Goal: Transaction & Acquisition: Book appointment/travel/reservation

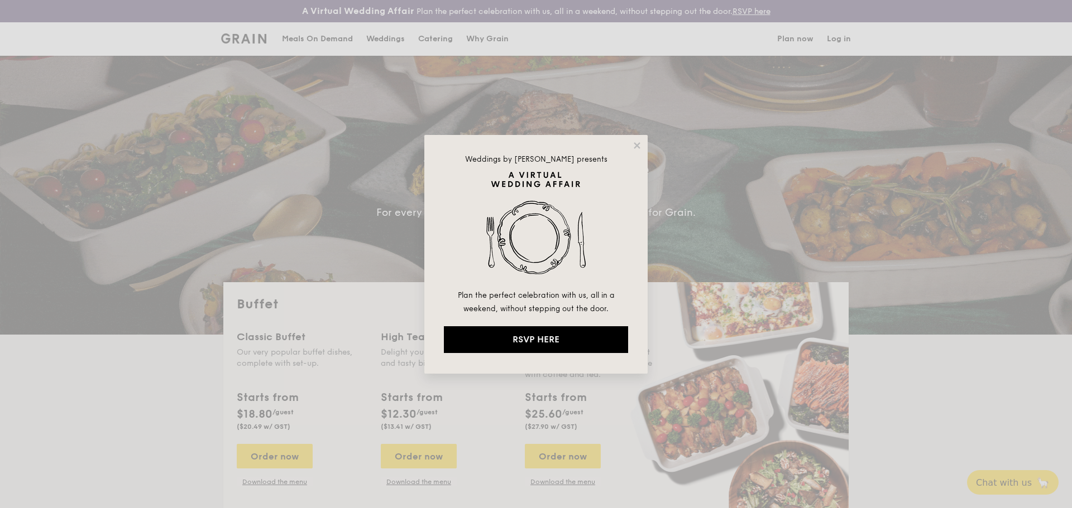
select select
click at [636, 147] on icon at bounding box center [637, 146] width 10 height 10
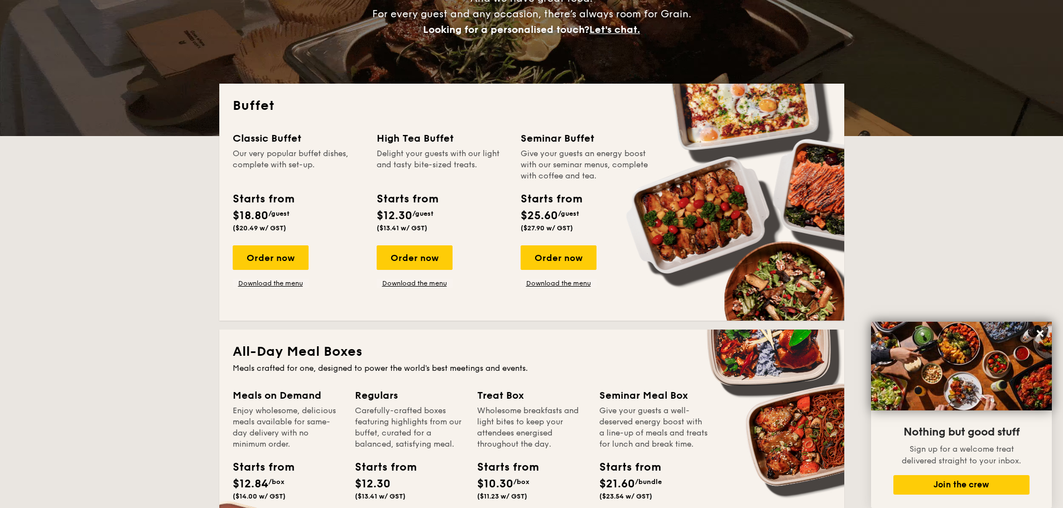
scroll to position [167, 0]
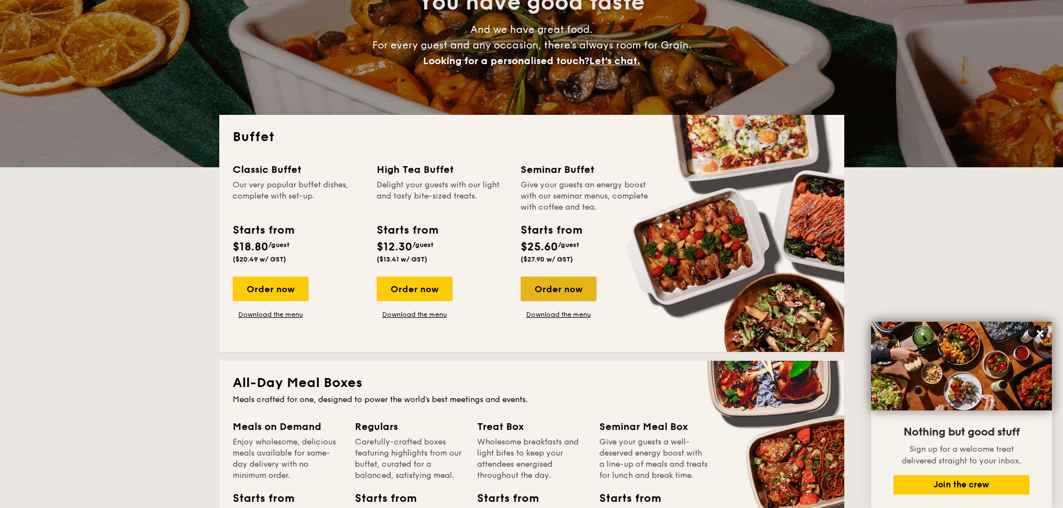
click at [571, 284] on div "Order now" at bounding box center [559, 289] width 76 height 25
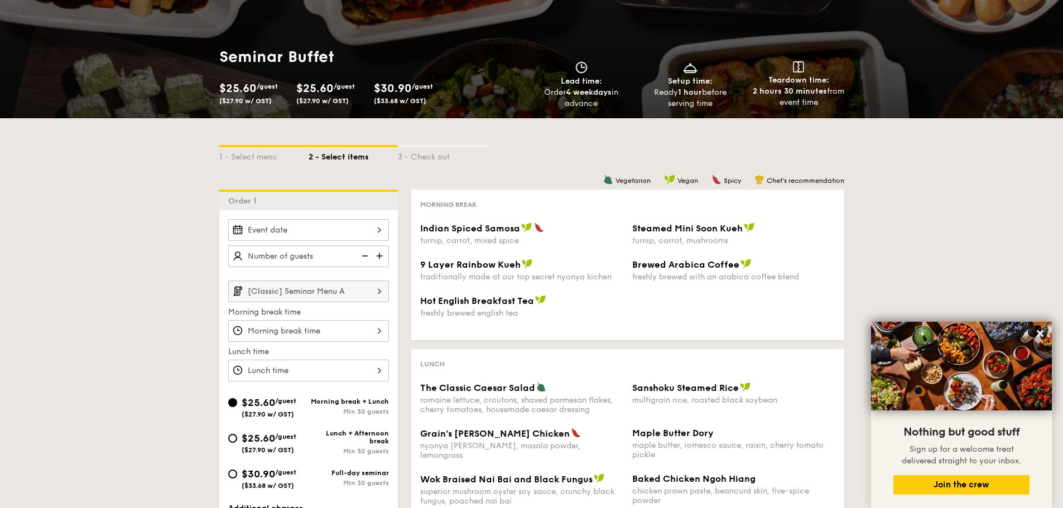
scroll to position [112, 0]
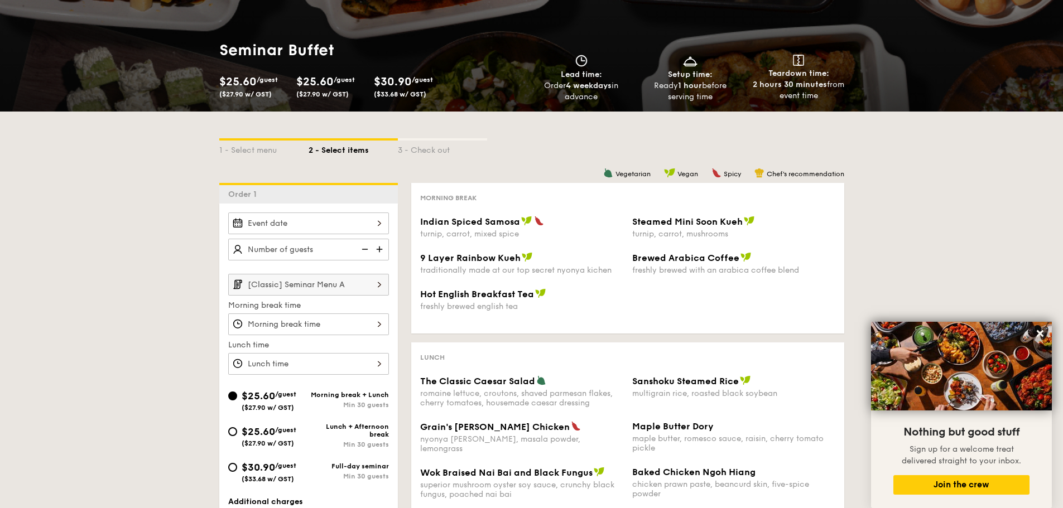
click at [373, 223] on div at bounding box center [308, 224] width 161 height 22
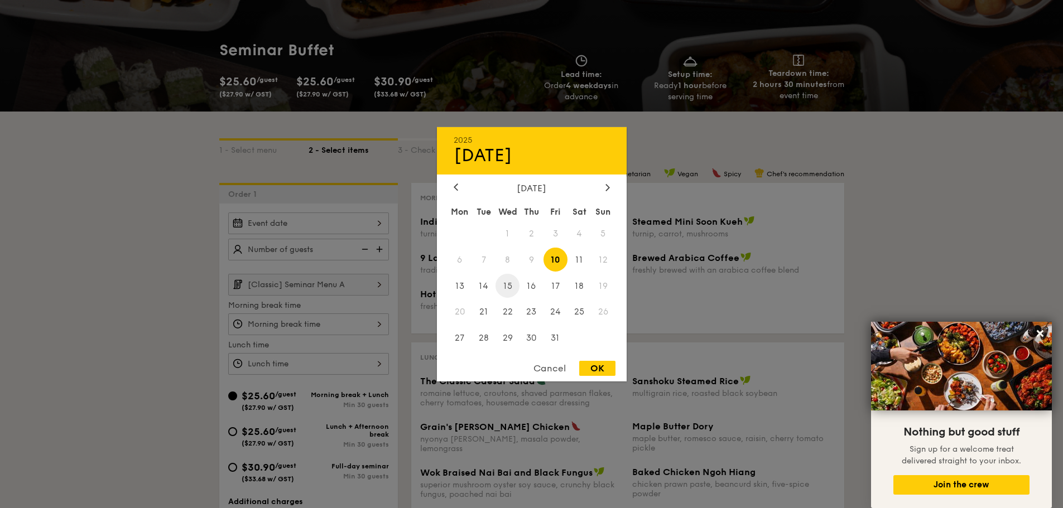
click at [509, 287] on span "15" at bounding box center [508, 286] width 24 height 24
click at [600, 373] on div "OK" at bounding box center [597, 368] width 36 height 15
type input "Oct 15, 2025"
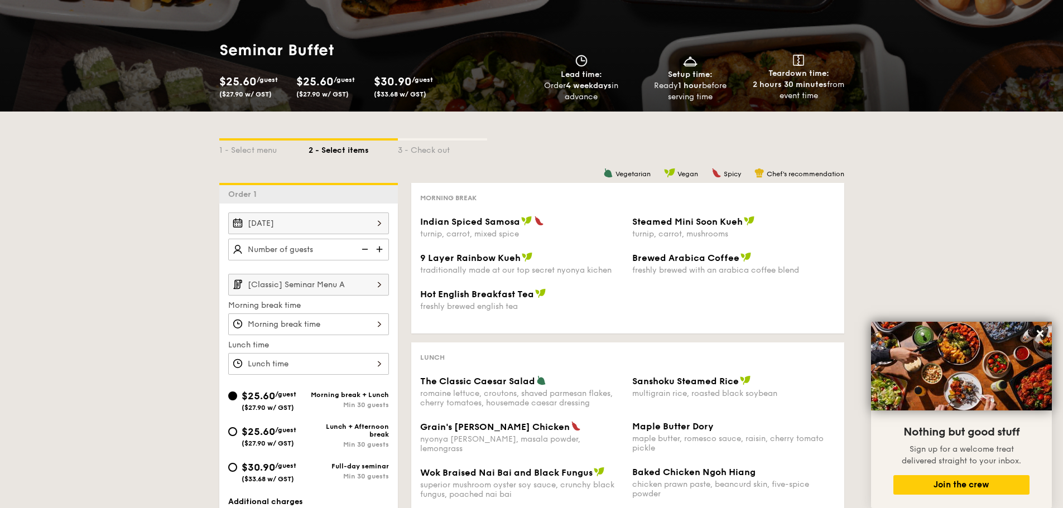
click at [378, 251] on img at bounding box center [380, 249] width 17 height 21
click at [367, 252] on img at bounding box center [364, 249] width 17 height 21
click at [381, 248] on img at bounding box center [380, 249] width 17 height 21
click at [368, 250] on img at bounding box center [364, 249] width 17 height 21
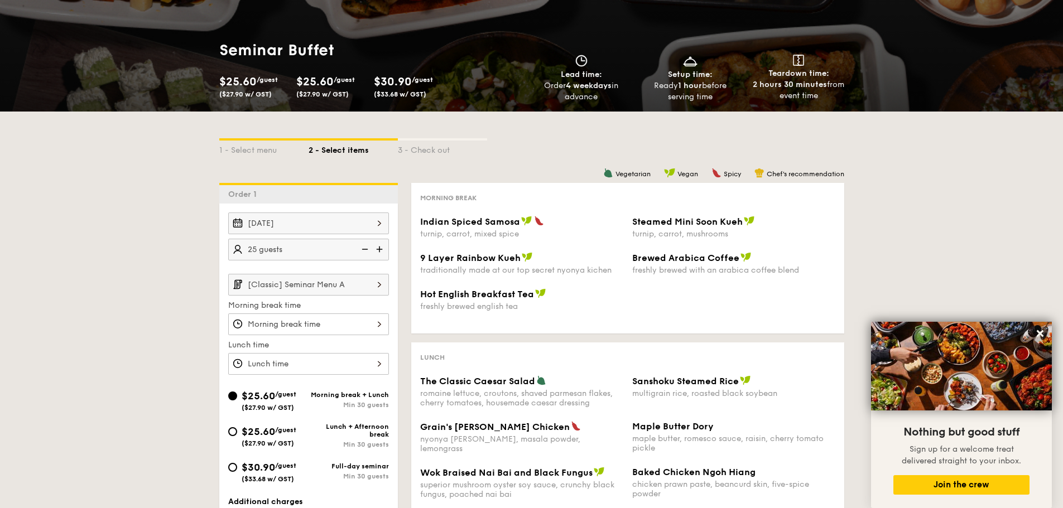
type input "20 guests"
click at [148, 281] on div "1 - Select menu 2 - Select items 3 - Check out Order 1 Oct 15, 2025 20 guests […" at bounding box center [531, 419] width 1063 height 615
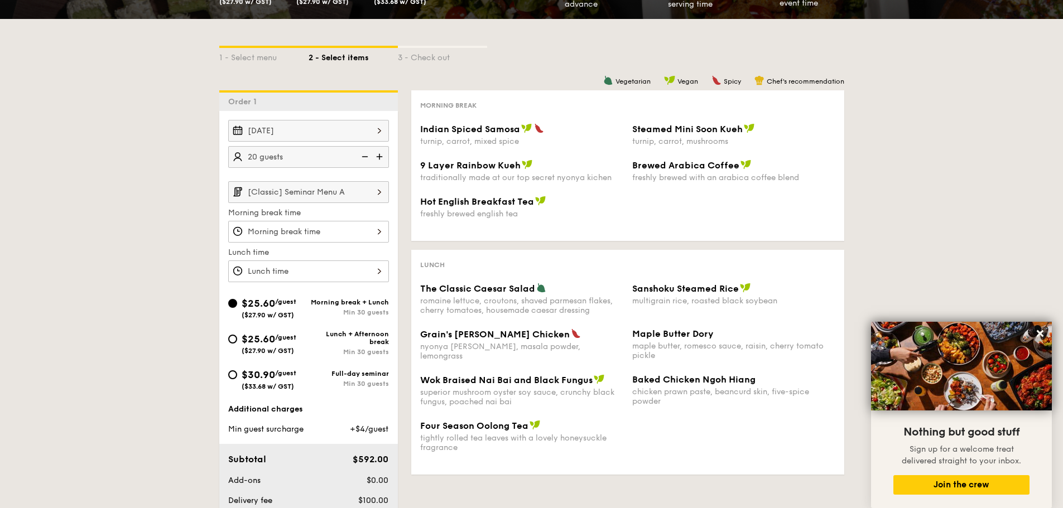
scroll to position [223, 0]
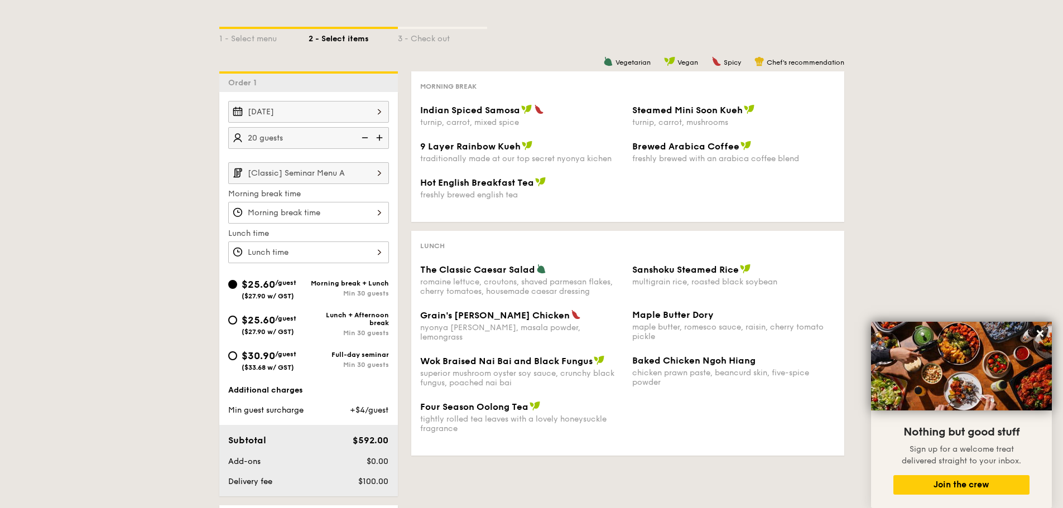
click at [958, 231] on div "1 - Select menu 2 - Select items 3 - Check out Order 1 Oct 15, 2025 20 guests […" at bounding box center [531, 307] width 1063 height 615
click at [368, 173] on input "[Classic] Seminar Menu A" at bounding box center [308, 173] width 161 height 22
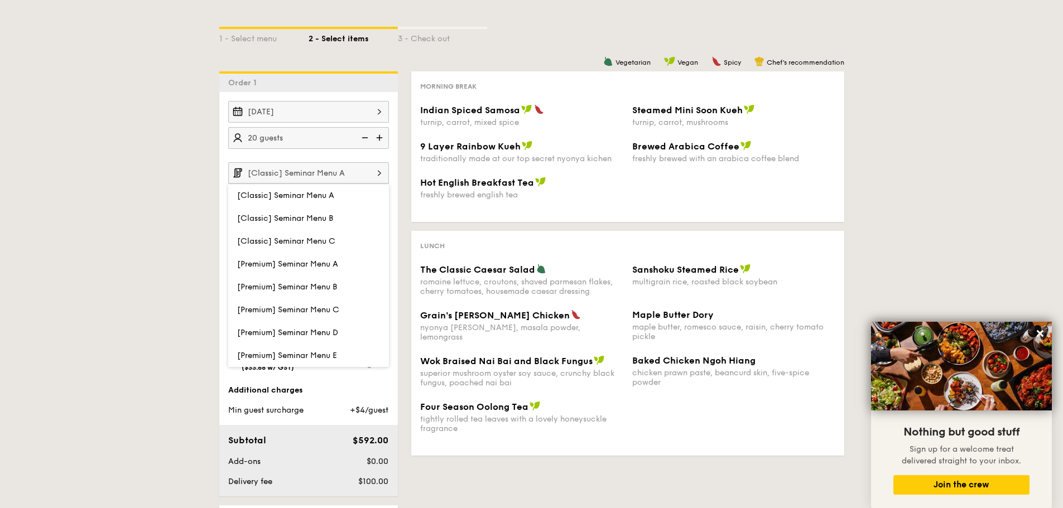
click at [368, 173] on input "[Classic] Seminar Menu A" at bounding box center [308, 173] width 161 height 22
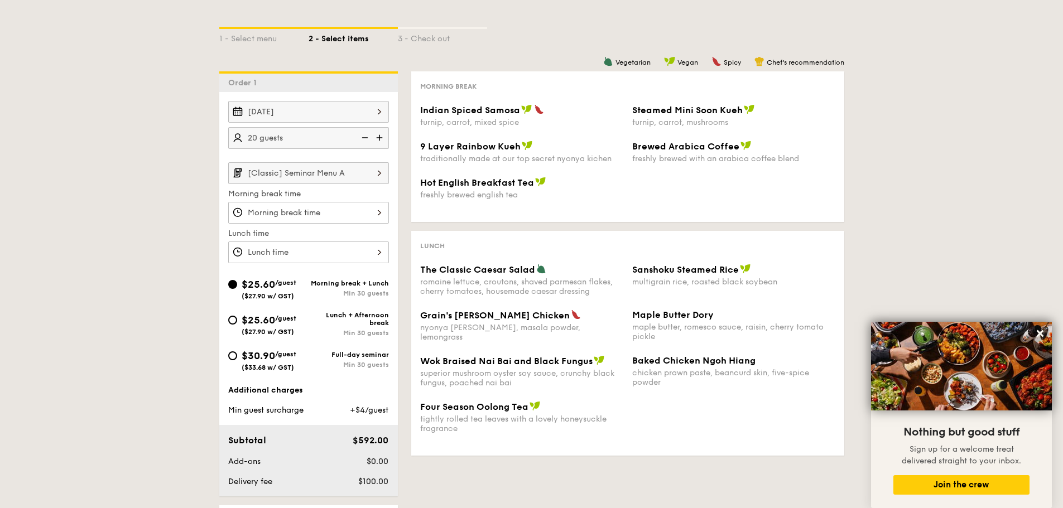
click at [368, 173] on input "[Classic] Seminar Menu A" at bounding box center [308, 173] width 161 height 22
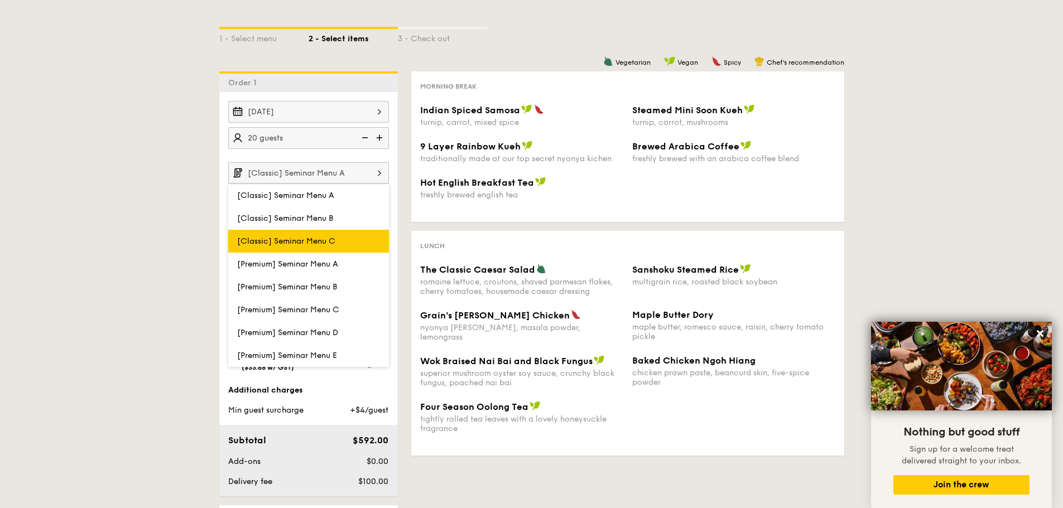
click at [337, 246] on label "[Classic] Seminar Menu C" at bounding box center [308, 241] width 161 height 23
click at [0, 0] on input "[Classic] Seminar Menu C" at bounding box center [0, 0] width 0 height 0
type input "[Classic] Seminar Menu C"
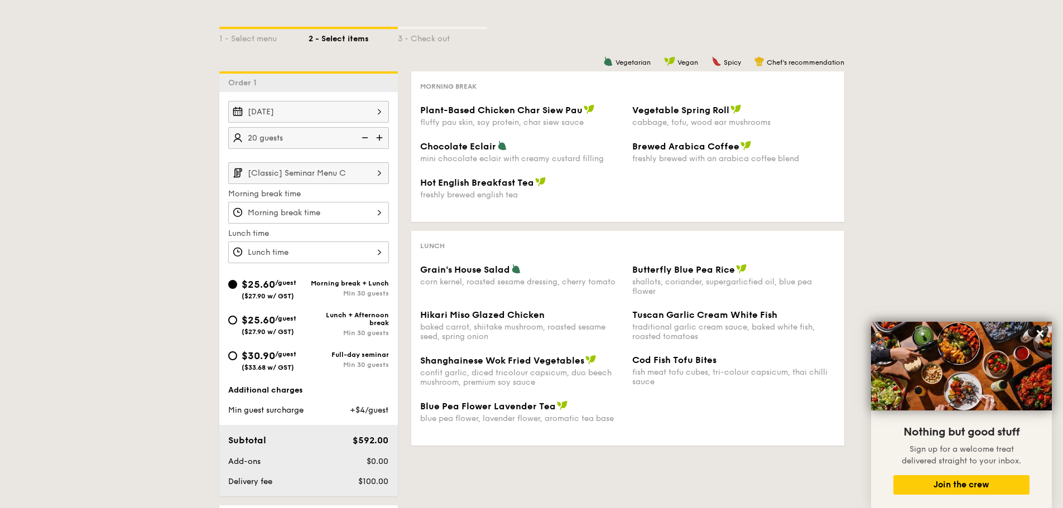
click at [357, 210] on div "12 1 2 3 4 5 6 7 8 9 10 11 00 15 30 45 am pm Cancel OK" at bounding box center [308, 213] width 161 height 22
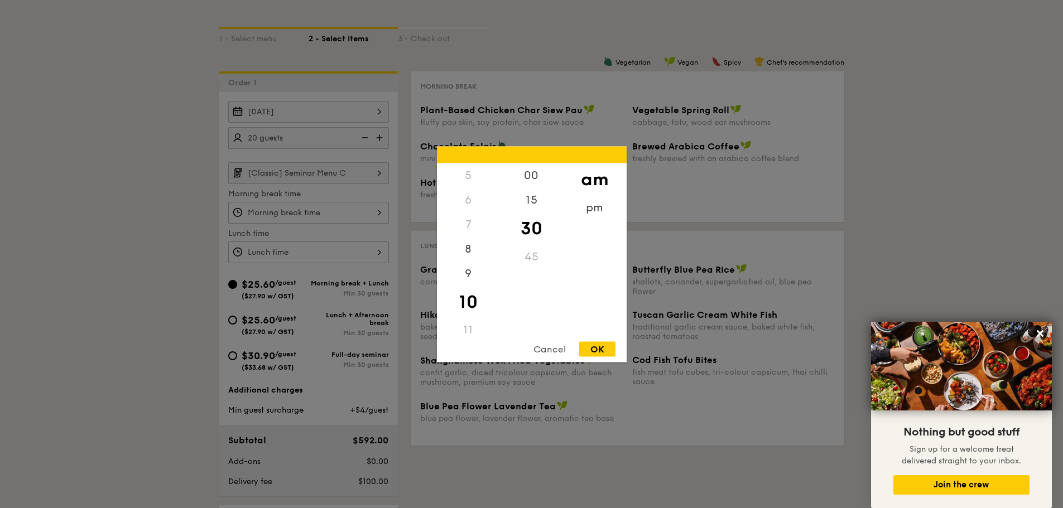
click at [345, 261] on div at bounding box center [531, 254] width 1063 height 508
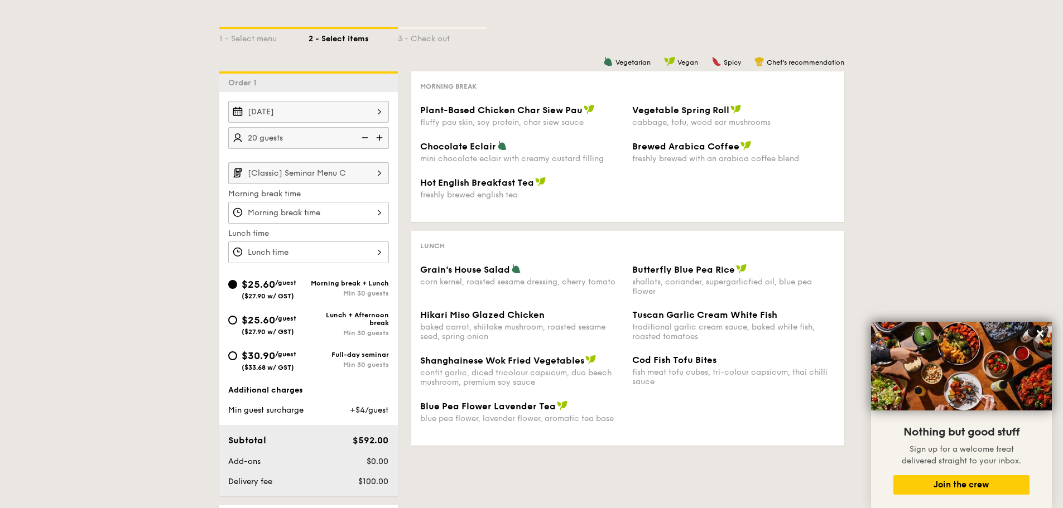
click at [311, 256] on div at bounding box center [308, 253] width 161 height 22
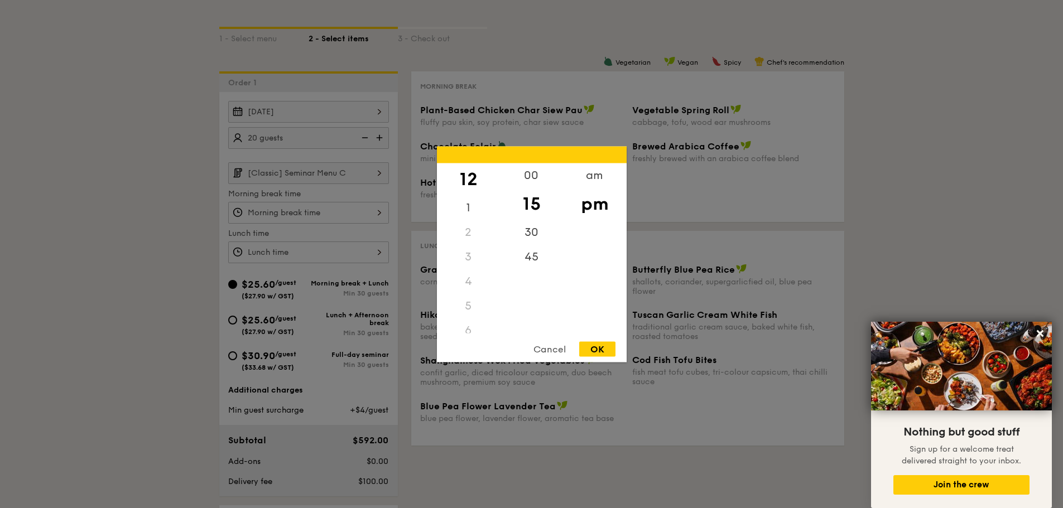
click at [312, 256] on div at bounding box center [531, 254] width 1063 height 508
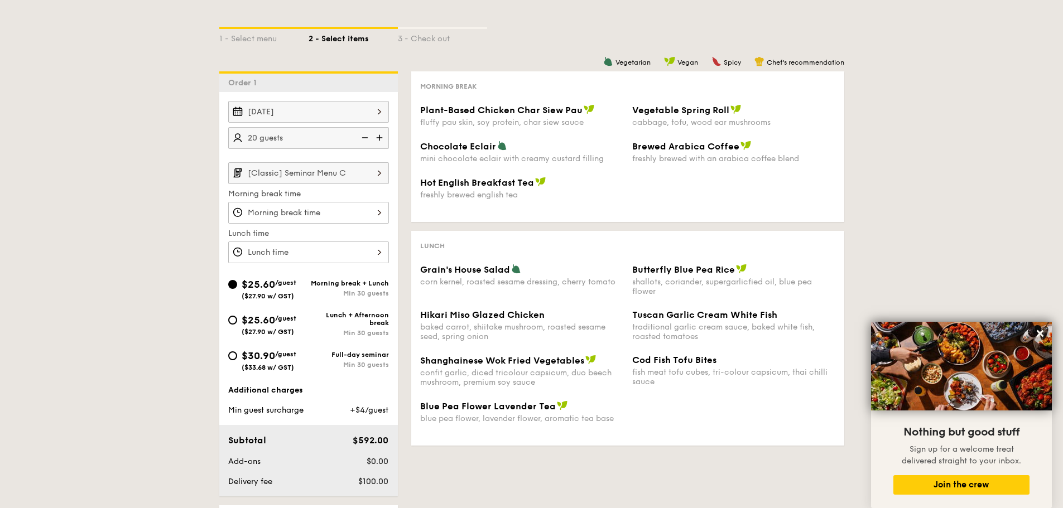
click at [315, 208] on div at bounding box center [308, 213] width 161 height 22
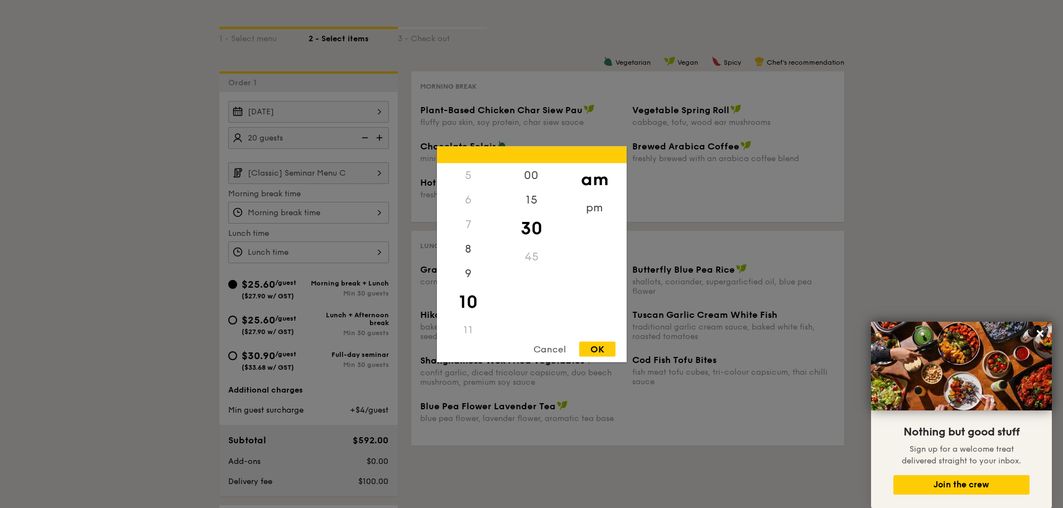
click at [213, 233] on div at bounding box center [531, 254] width 1063 height 508
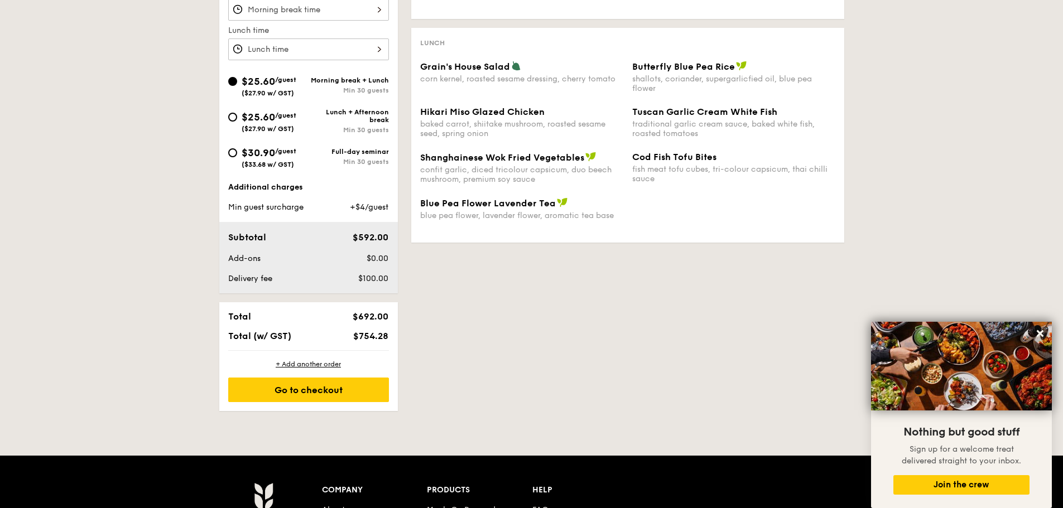
scroll to position [447, 0]
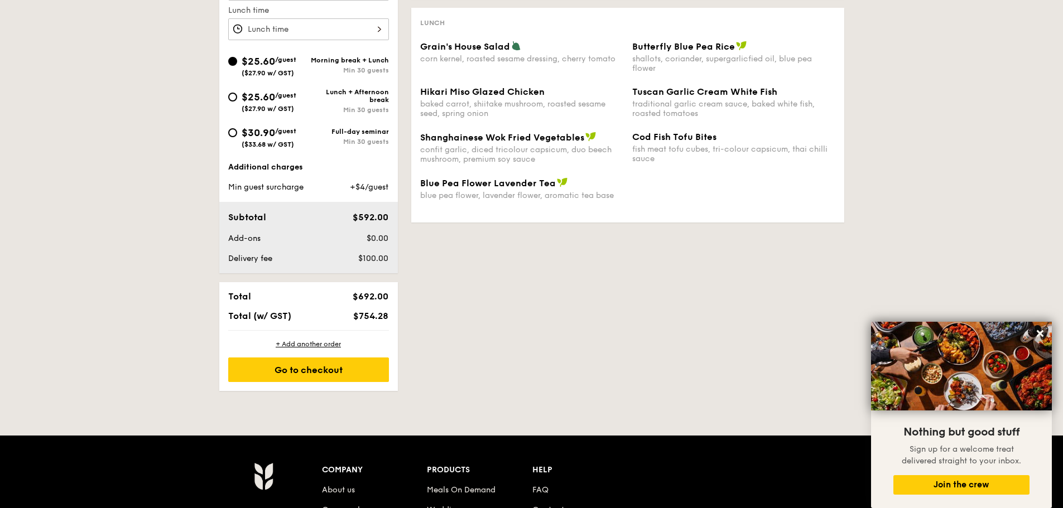
click at [508, 356] on div "1 - Select menu 2 - Select items 3 - Check out Order 1 Oct 15, 2025 20 guests […" at bounding box center [531, 84] width 643 height 615
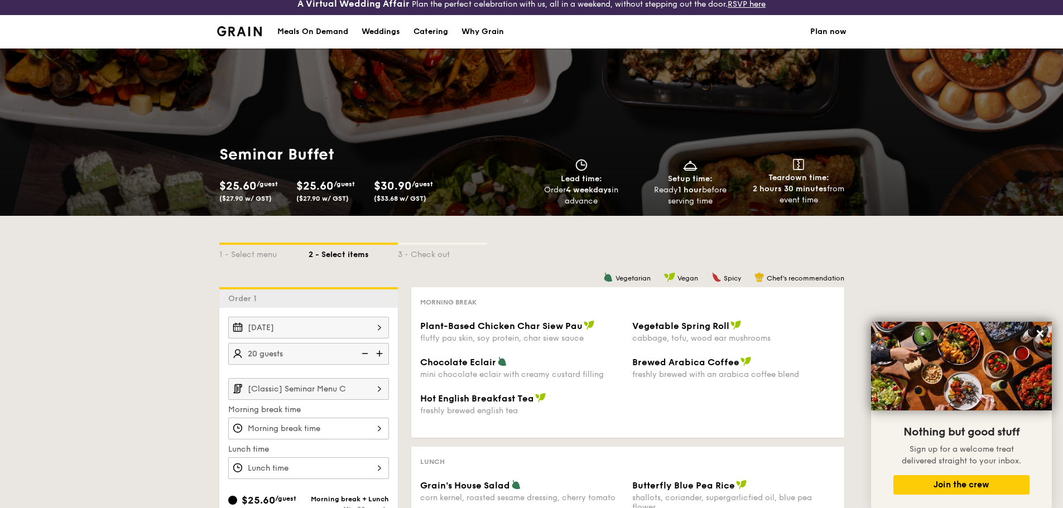
scroll to position [0, 0]
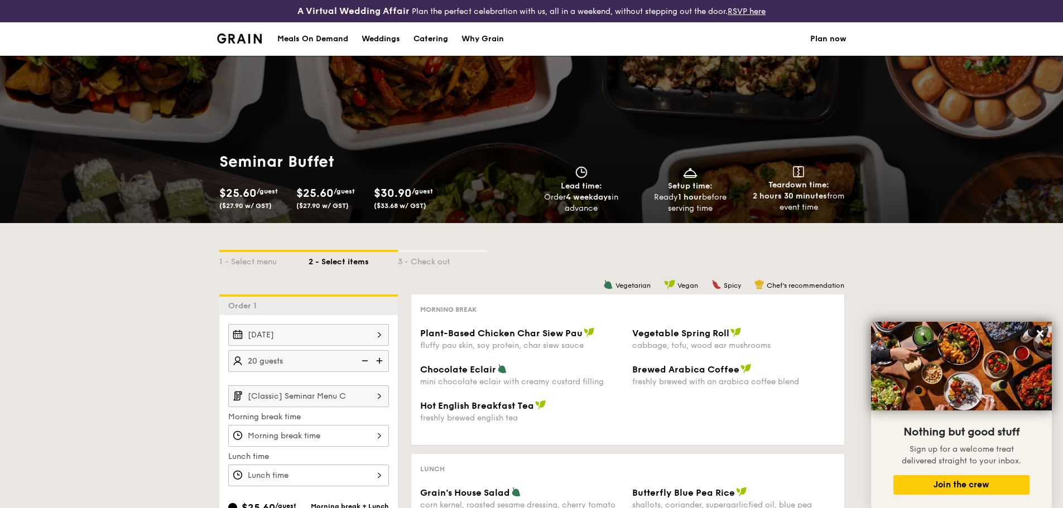
click at [422, 253] on div "3 - Check out" at bounding box center [442, 260] width 89 height 16
click at [434, 250] on div at bounding box center [442, 251] width 89 height 2
click at [556, 247] on div "1 - Select menu 2 - Select items 3 - Check out" at bounding box center [531, 258] width 625 height 71
click at [238, 41] on img at bounding box center [239, 38] width 45 height 10
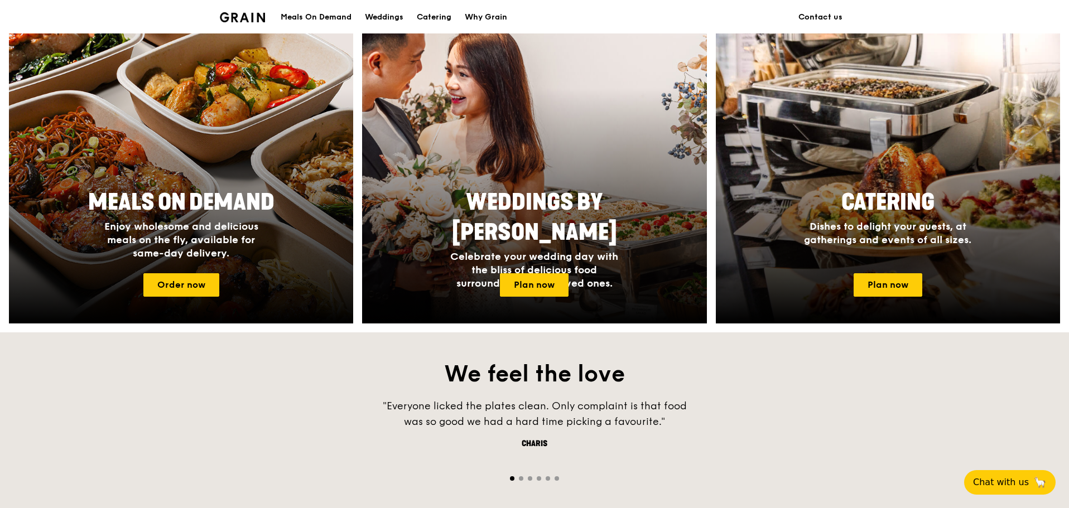
scroll to position [502, 0]
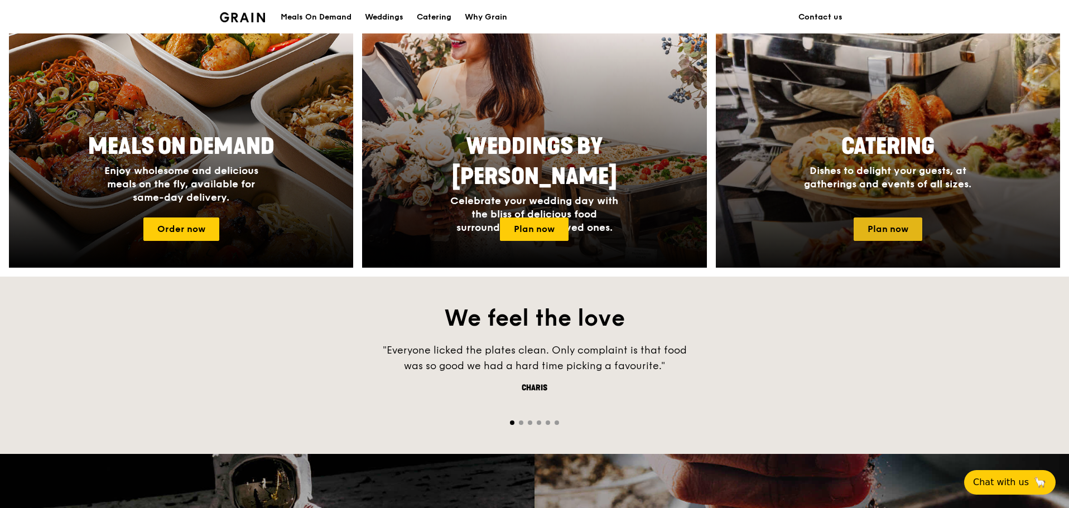
click at [885, 226] on link "Plan now" at bounding box center [888, 229] width 69 height 23
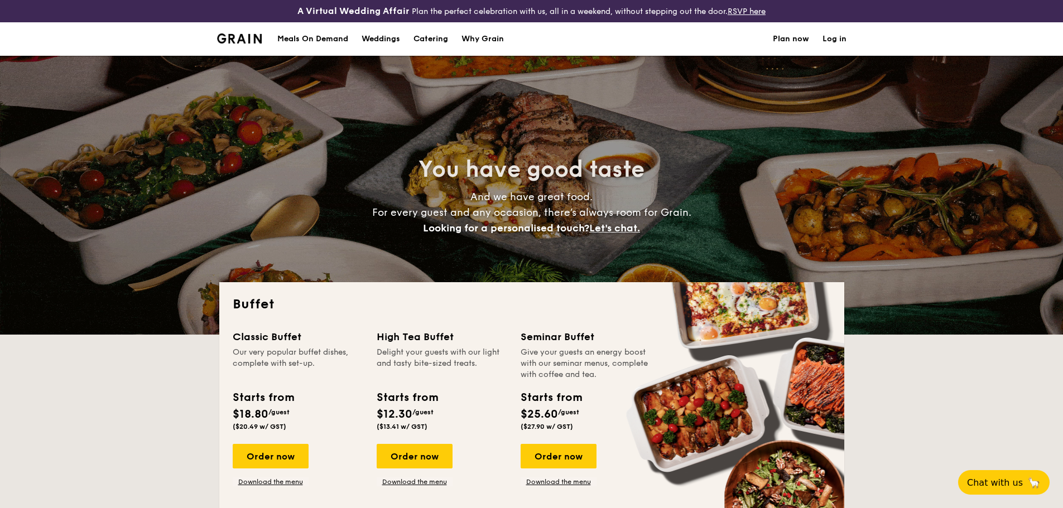
select select
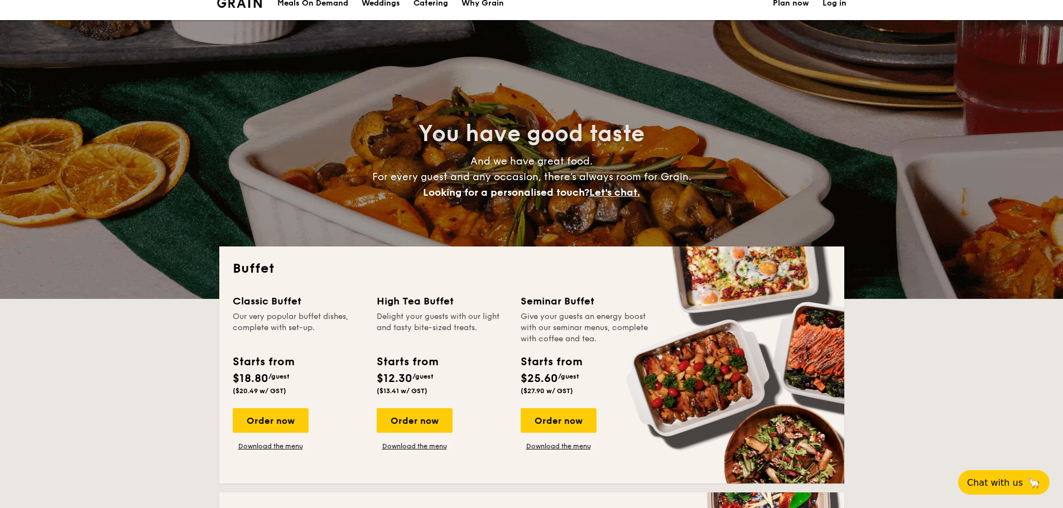
scroll to position [56, 0]
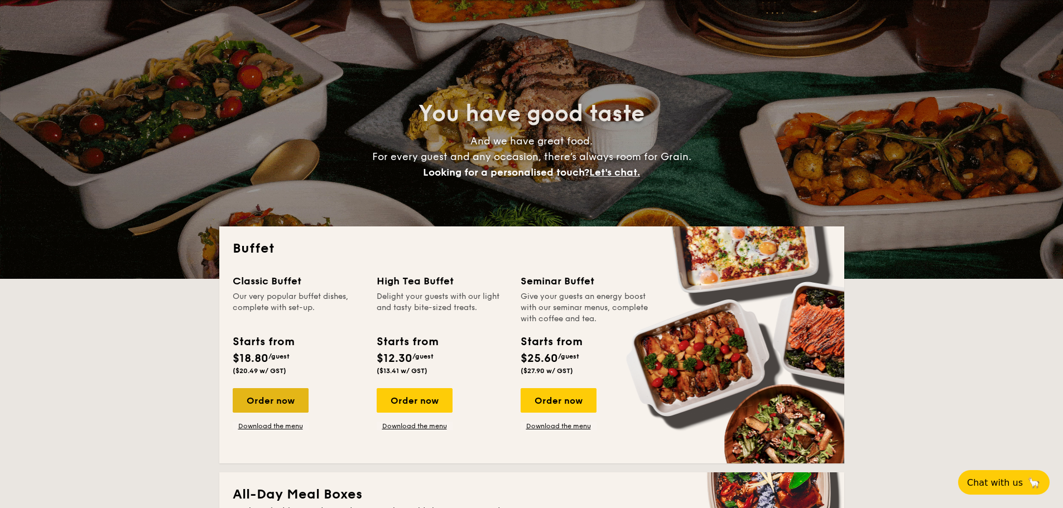
click at [267, 409] on div "Order now" at bounding box center [271, 400] width 76 height 25
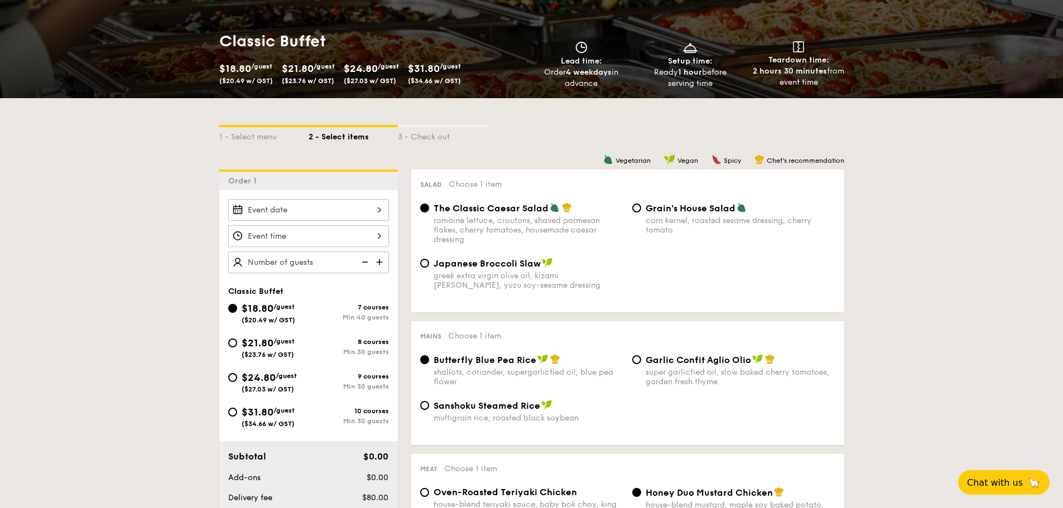
scroll to position [223, 0]
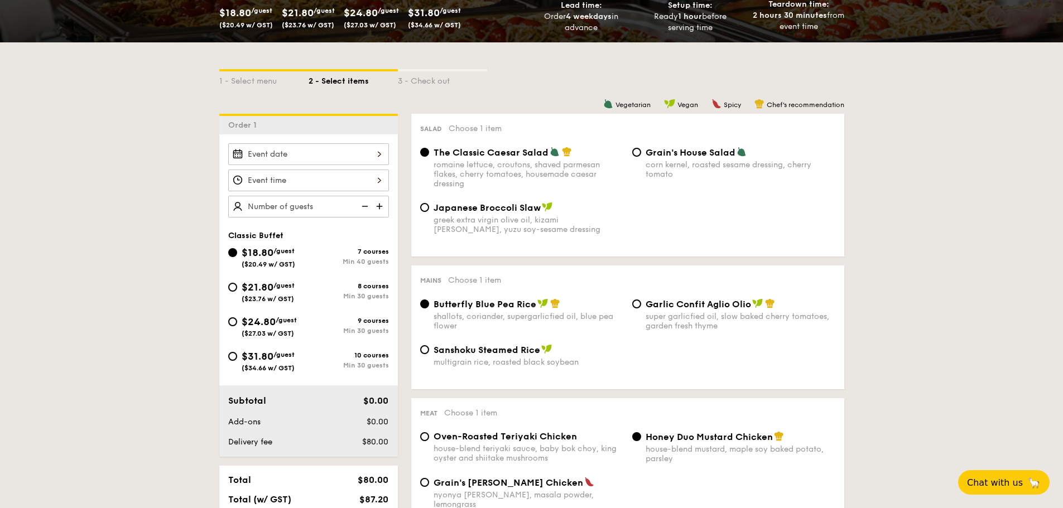
click at [366, 149] on div at bounding box center [308, 154] width 161 height 22
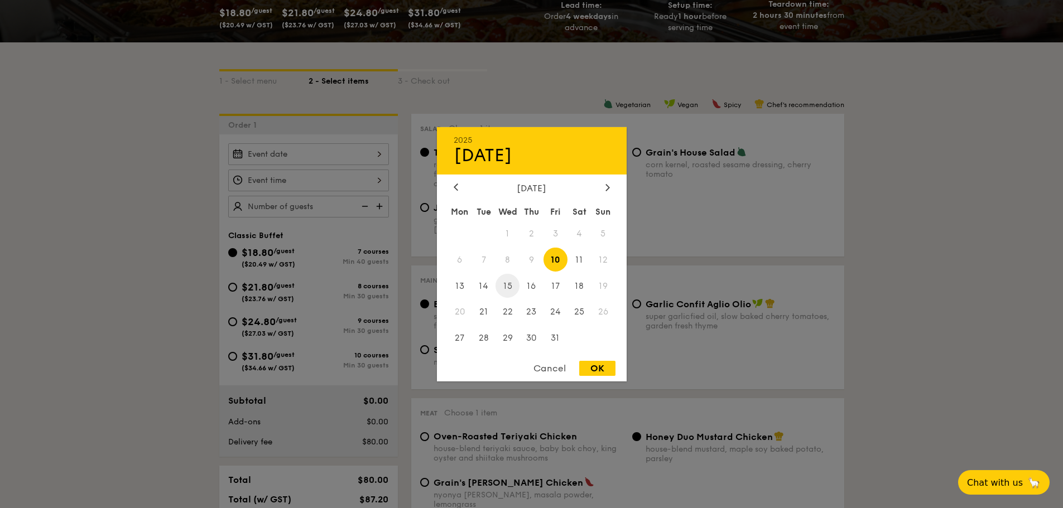
click at [505, 281] on span "15" at bounding box center [508, 286] width 24 height 24
click at [604, 370] on div "OK" at bounding box center [597, 368] width 36 height 15
type input "Oct 15, 2025"
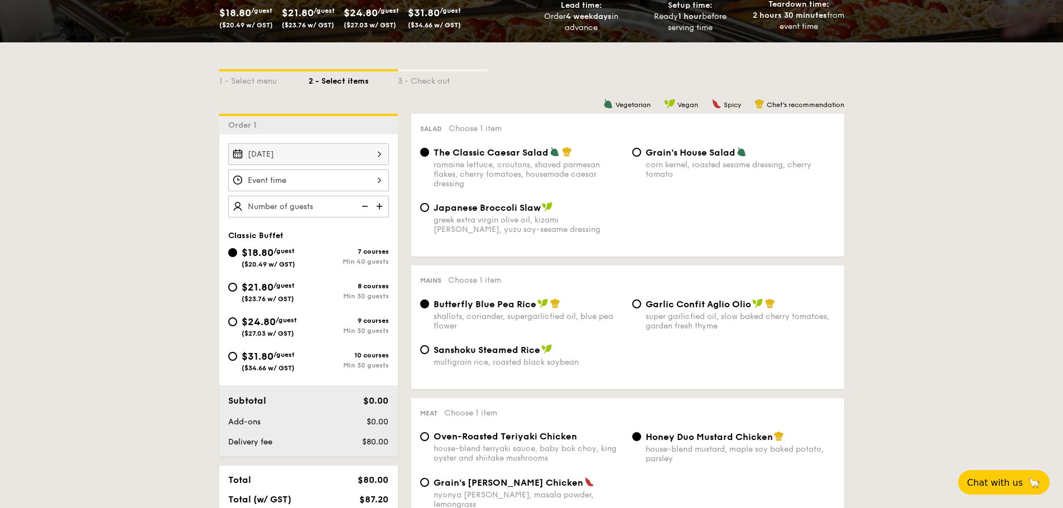
click at [320, 178] on div at bounding box center [308, 181] width 161 height 22
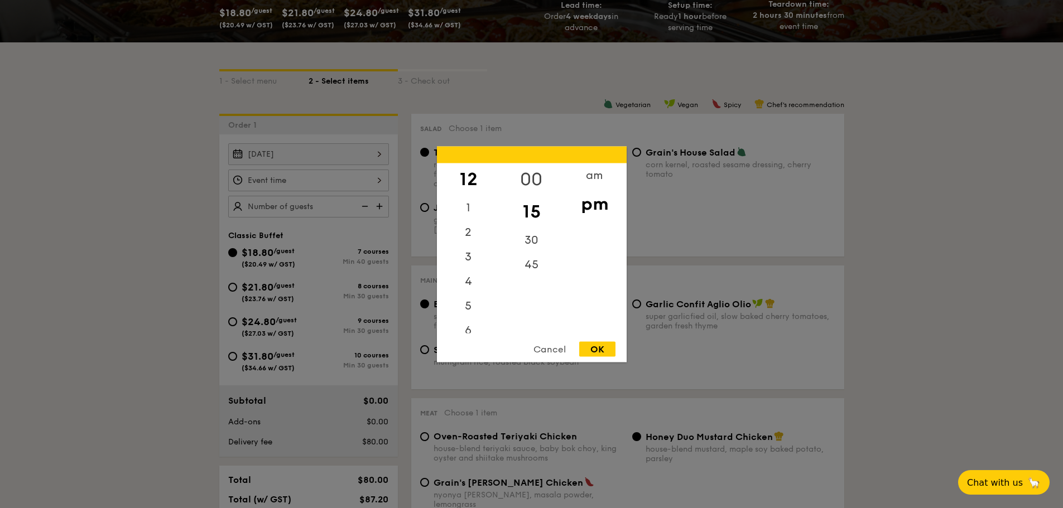
click at [536, 174] on div "00" at bounding box center [531, 179] width 63 height 32
click at [602, 350] on div "OK" at bounding box center [597, 349] width 36 height 15
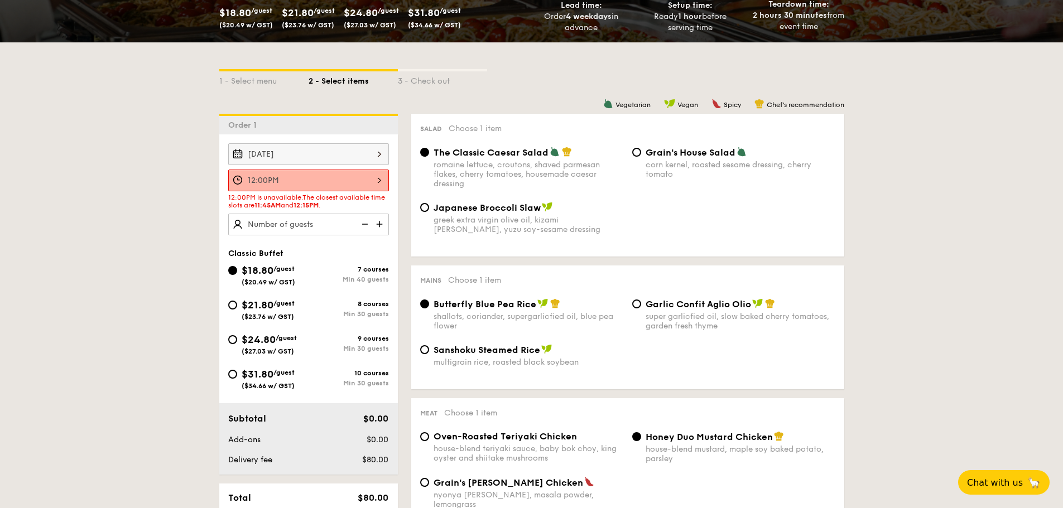
click at [348, 205] on div "12:00PM is unavailable. The closest available time slots are 11:45AM and 12:15P…" at bounding box center [308, 202] width 161 height 16
click at [378, 203] on div "12:00PM is unavailable. The closest available time slots are 11:45AM and 12:15P…" at bounding box center [308, 202] width 161 height 16
click at [319, 203] on span "12:15PM" at bounding box center [306, 205] width 25 height 8
type input "12:15PM"
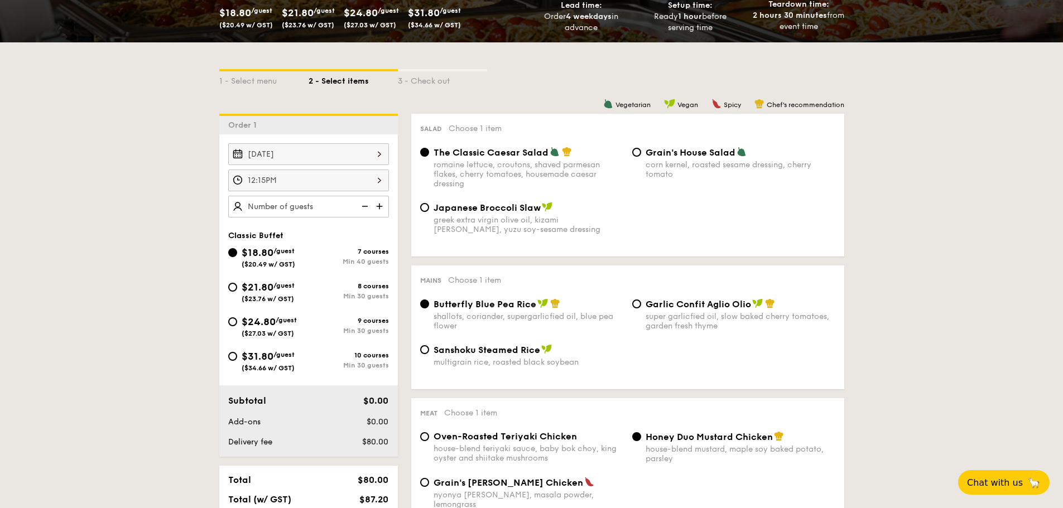
click at [344, 184] on div "12:15PM" at bounding box center [308, 181] width 161 height 22
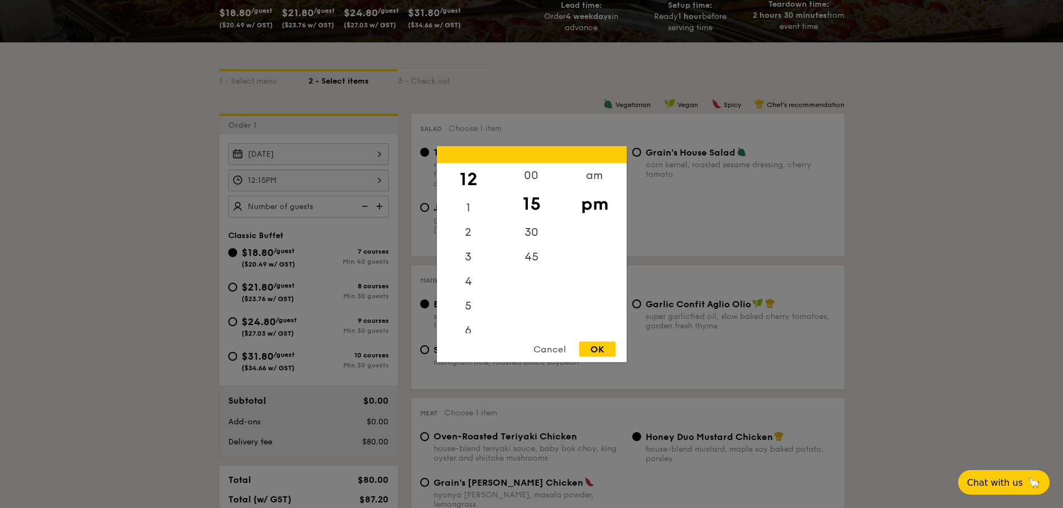
click at [602, 346] on div "OK" at bounding box center [597, 349] width 36 height 15
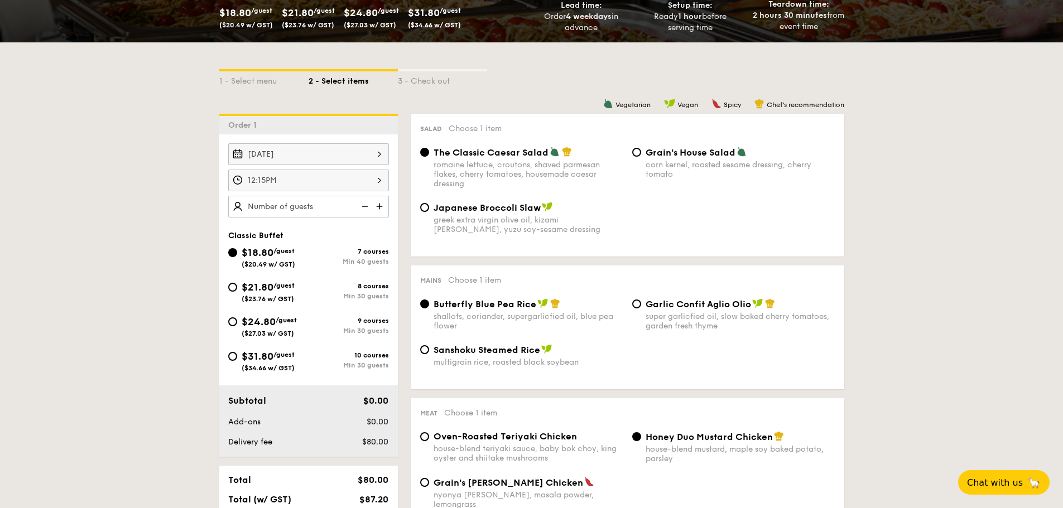
click at [376, 208] on img at bounding box center [380, 206] width 17 height 21
click at [366, 207] on img at bounding box center [364, 206] width 17 height 21
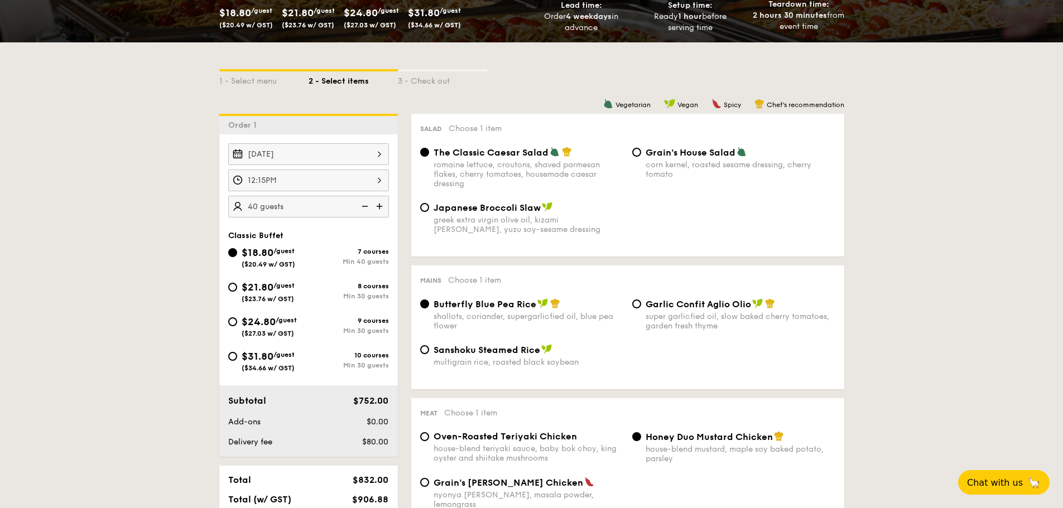
click at [366, 206] on img at bounding box center [364, 206] width 17 height 21
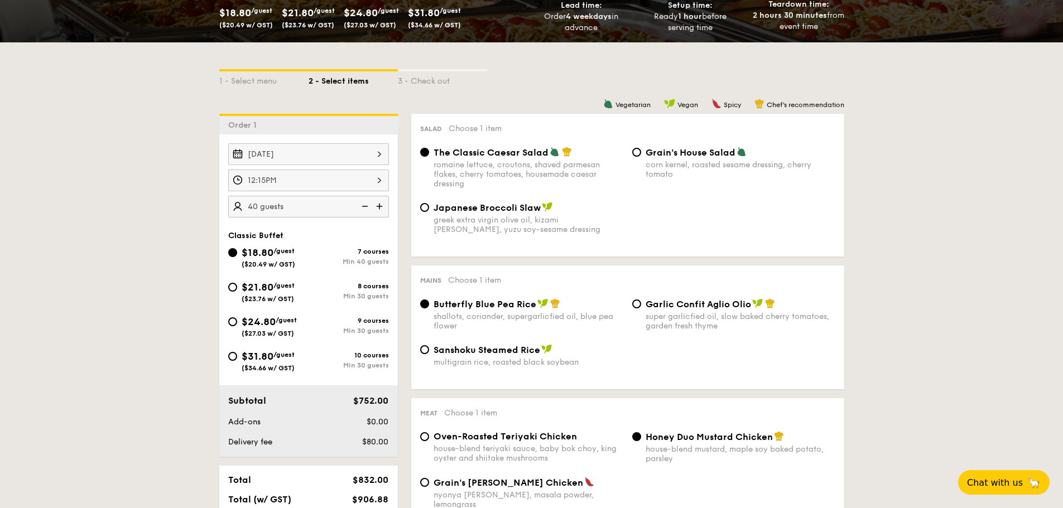
click at [366, 206] on img at bounding box center [364, 206] width 17 height 21
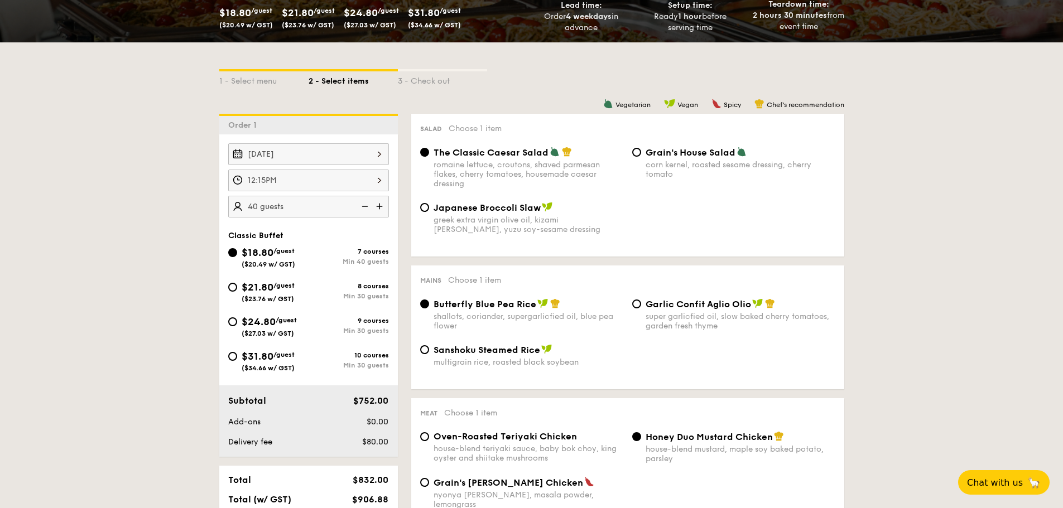
click at [366, 206] on img at bounding box center [364, 206] width 17 height 21
click at [378, 205] on img at bounding box center [380, 206] width 17 height 21
click at [362, 207] on img at bounding box center [364, 206] width 17 height 21
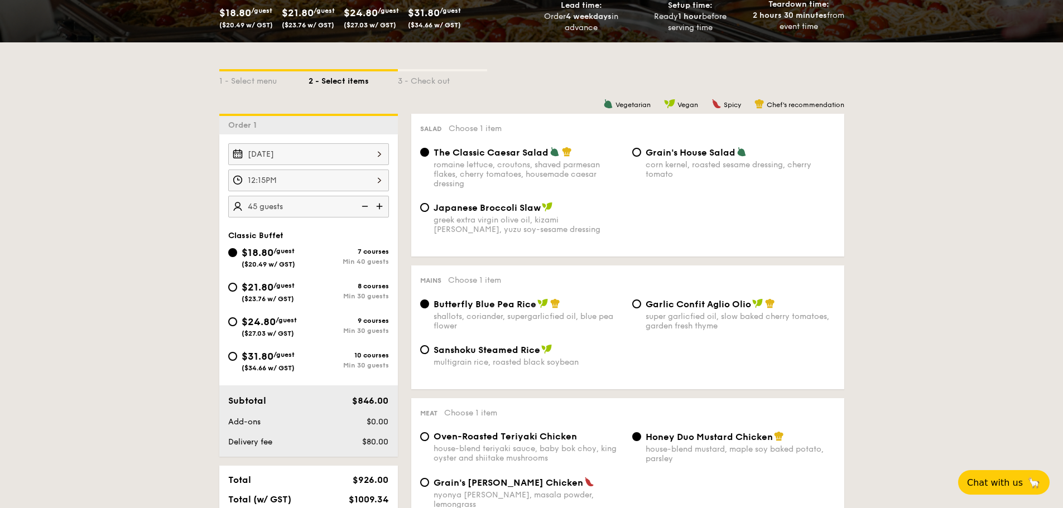
type input "40 guests"
click at [362, 207] on img at bounding box center [364, 206] width 17 height 21
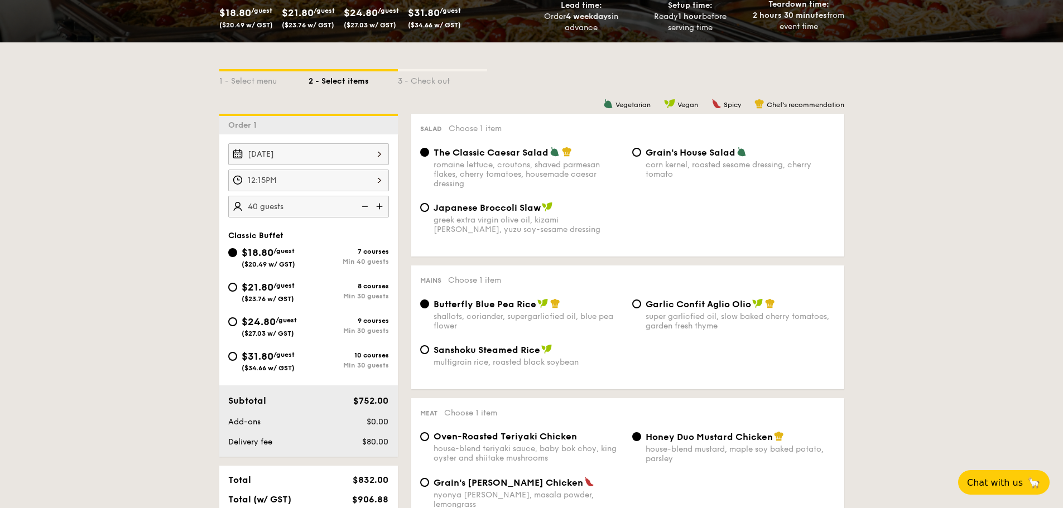
click at [362, 207] on img at bounding box center [364, 206] width 17 height 21
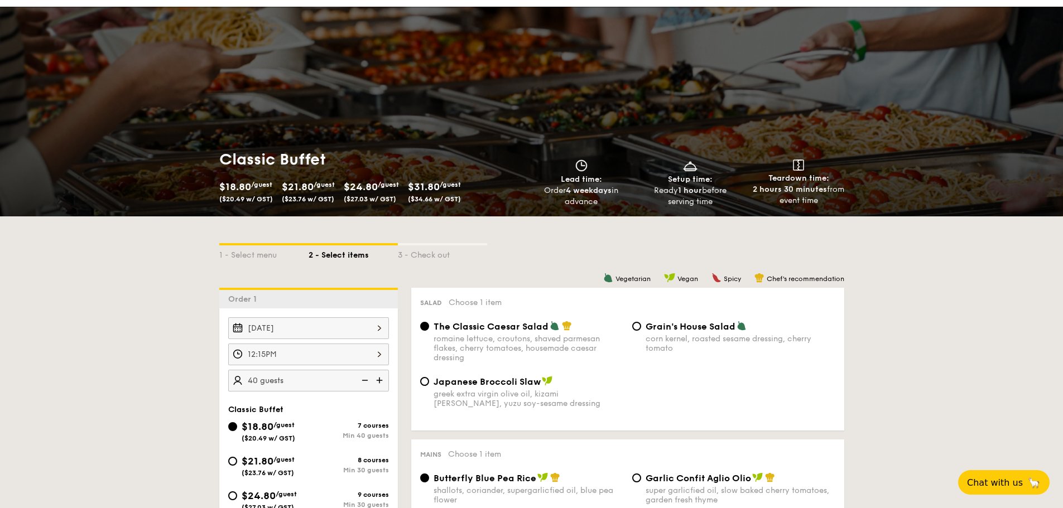
scroll to position [0, 0]
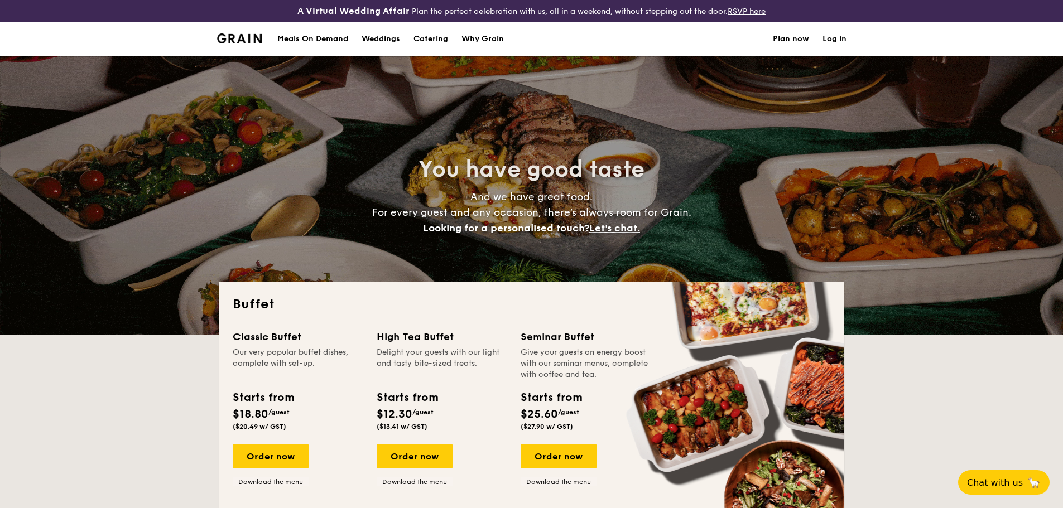
select select
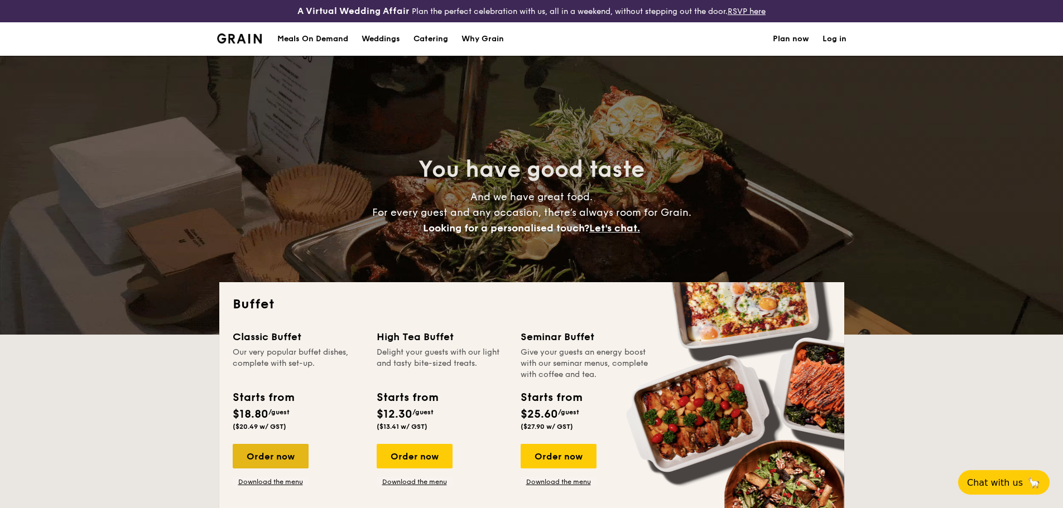
click at [266, 463] on div "Order now" at bounding box center [271, 456] width 76 height 25
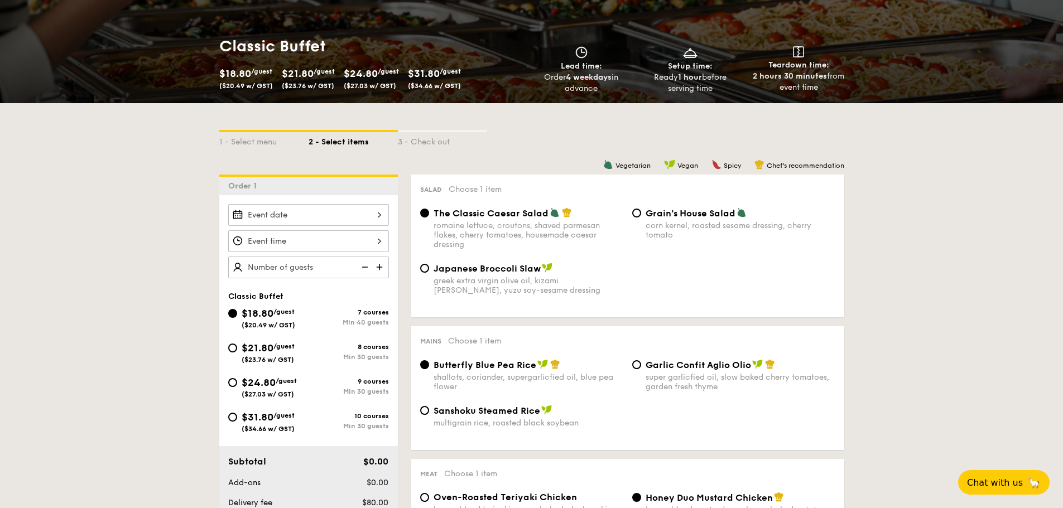
scroll to position [167, 0]
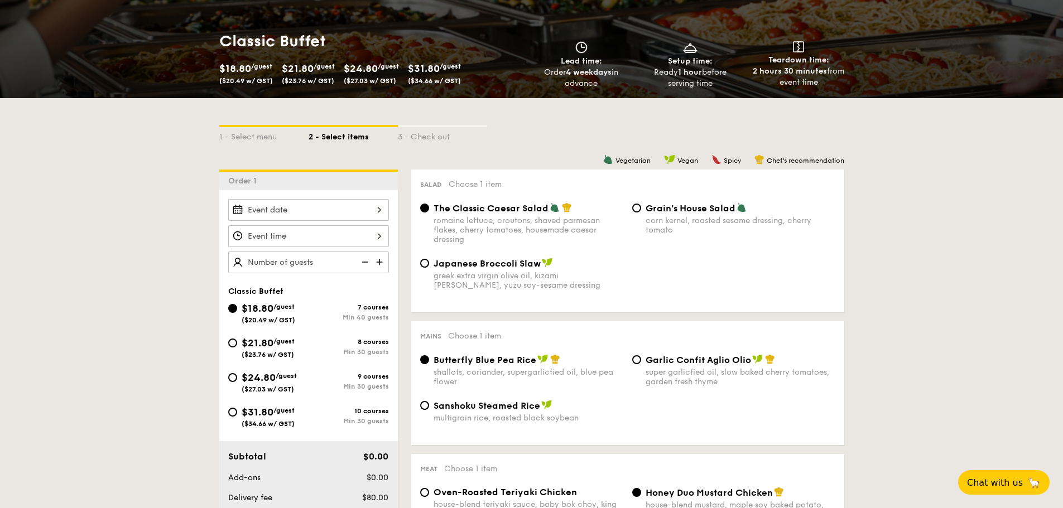
click at [366, 207] on div at bounding box center [308, 210] width 161 height 22
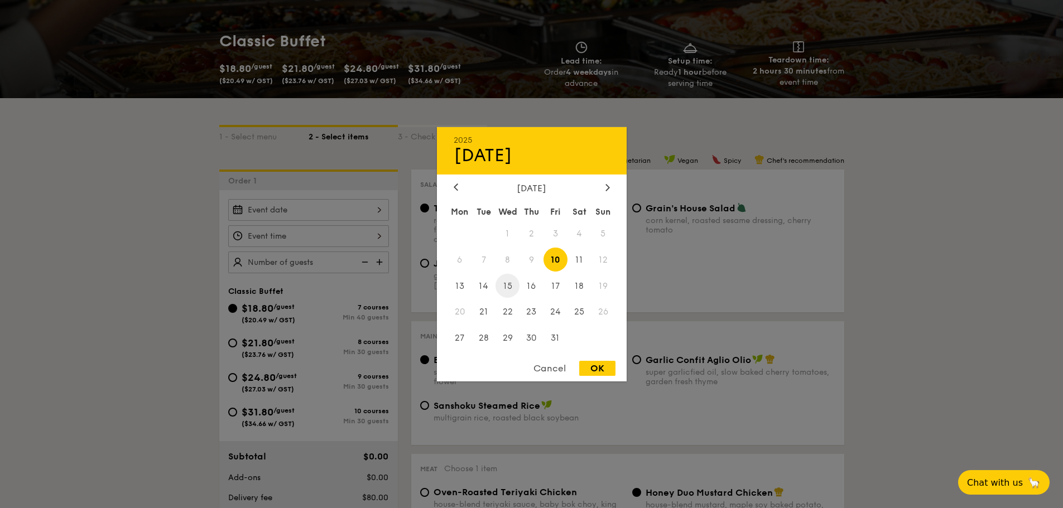
click at [507, 284] on span "15" at bounding box center [508, 286] width 24 height 24
click at [607, 371] on div "OK" at bounding box center [597, 368] width 36 height 15
type input "Oct 15, 2025"
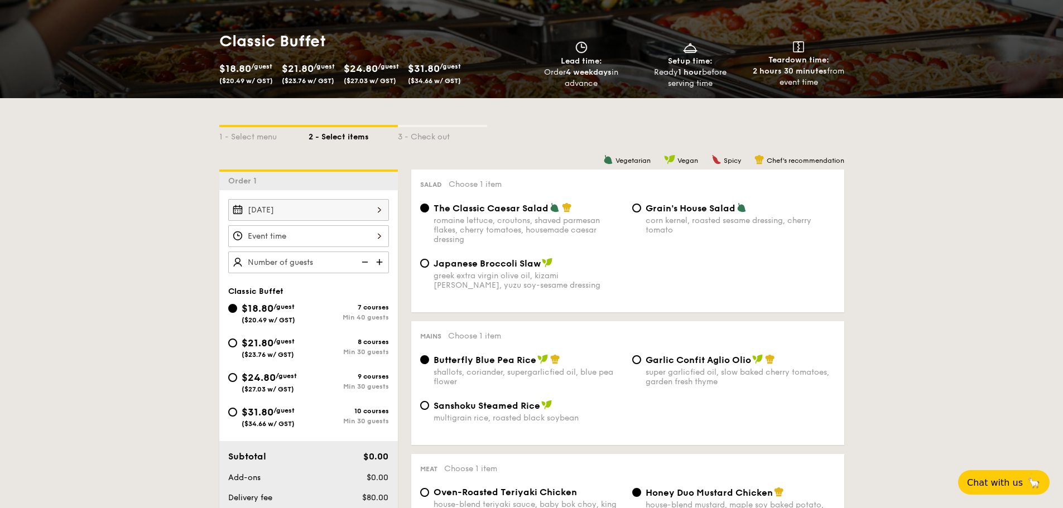
click at [370, 234] on div at bounding box center [308, 236] width 161 height 22
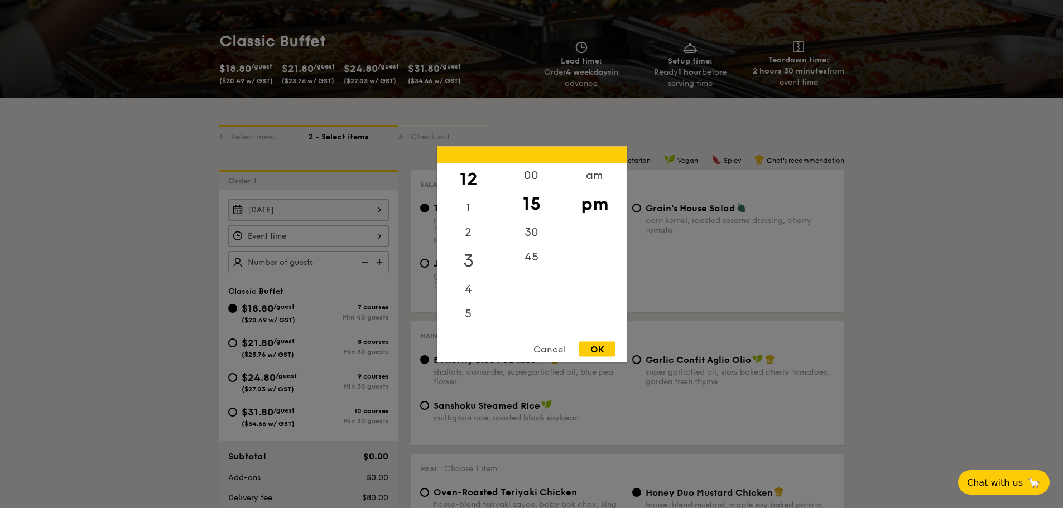
scroll to position [112, 0]
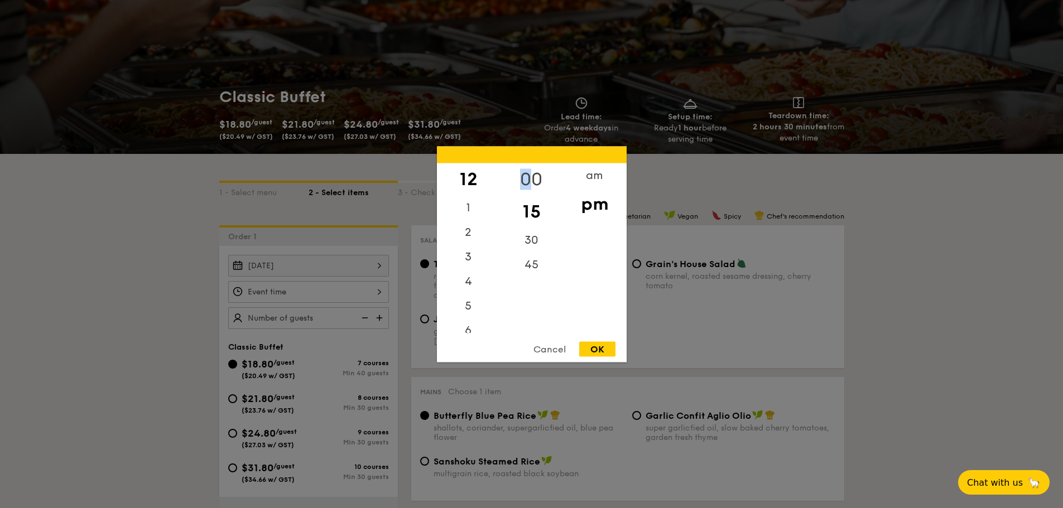
click at [525, 172] on div "00" at bounding box center [531, 179] width 63 height 32
click at [599, 349] on div "OK" at bounding box center [597, 349] width 36 height 15
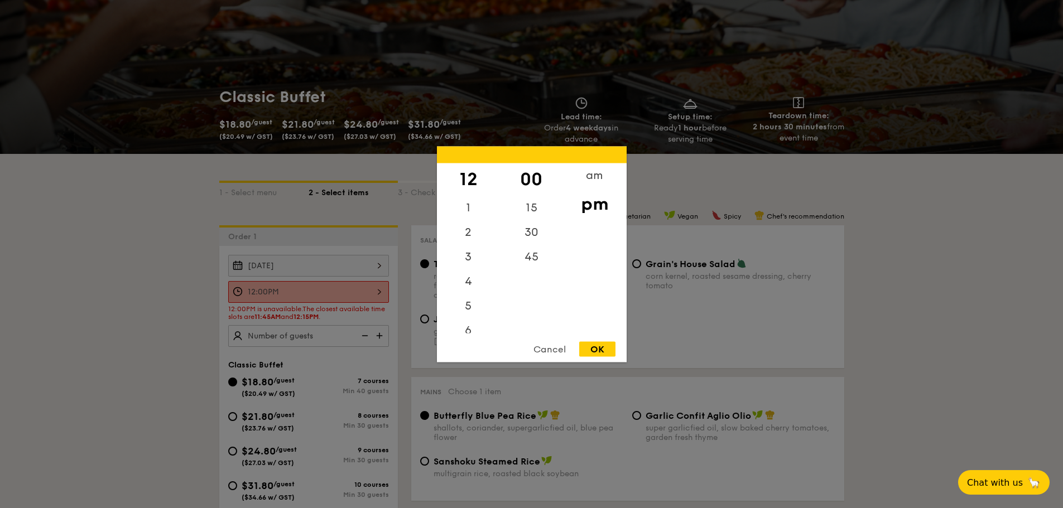
click at [353, 294] on div "12:00PM 12 1 2 3 4 5 6 7 8 9 10 11 00 15 30 45 am pm Cancel OK" at bounding box center [308, 292] width 161 height 22
click at [471, 319] on div "11" at bounding box center [468, 321] width 63 height 25
click at [465, 320] on div "11" at bounding box center [468, 321] width 63 height 25
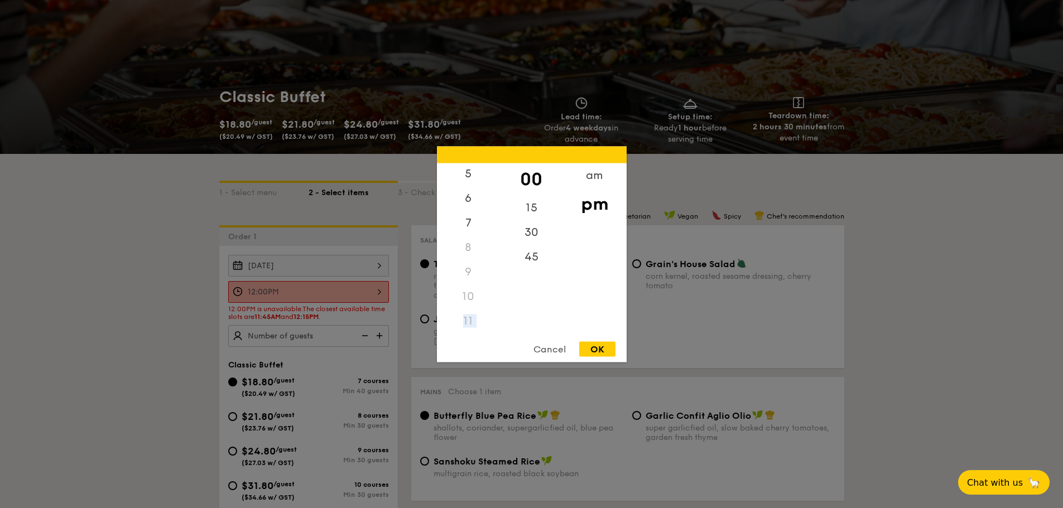
click at [465, 320] on div "11" at bounding box center [468, 321] width 63 height 25
click at [465, 324] on div "11" at bounding box center [468, 321] width 63 height 25
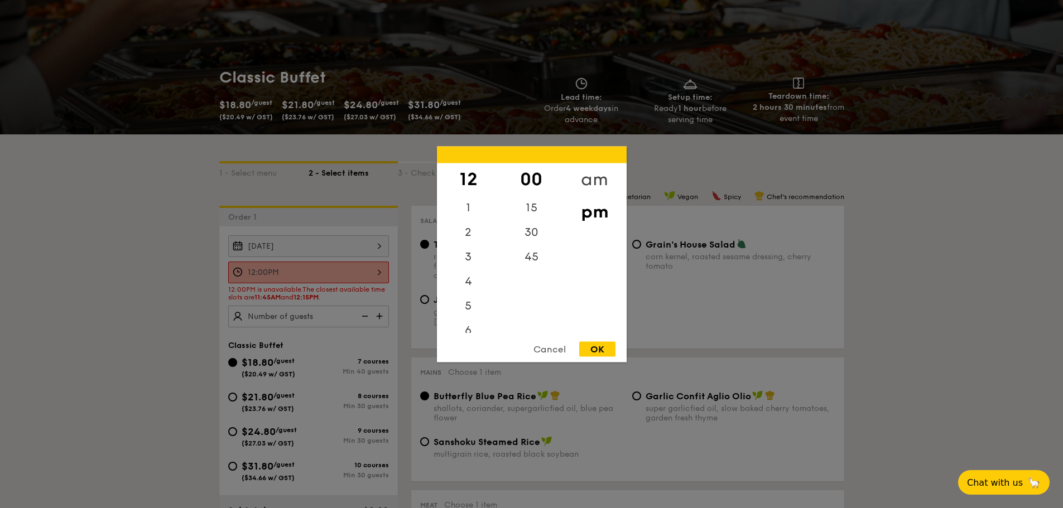
scroll to position [112, 0]
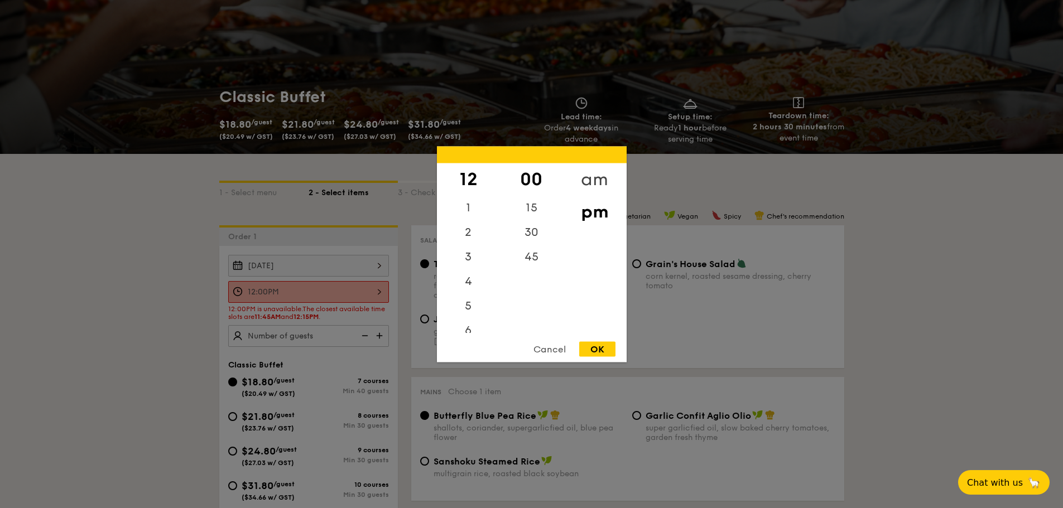
click at [592, 178] on div "am" at bounding box center [594, 179] width 63 height 32
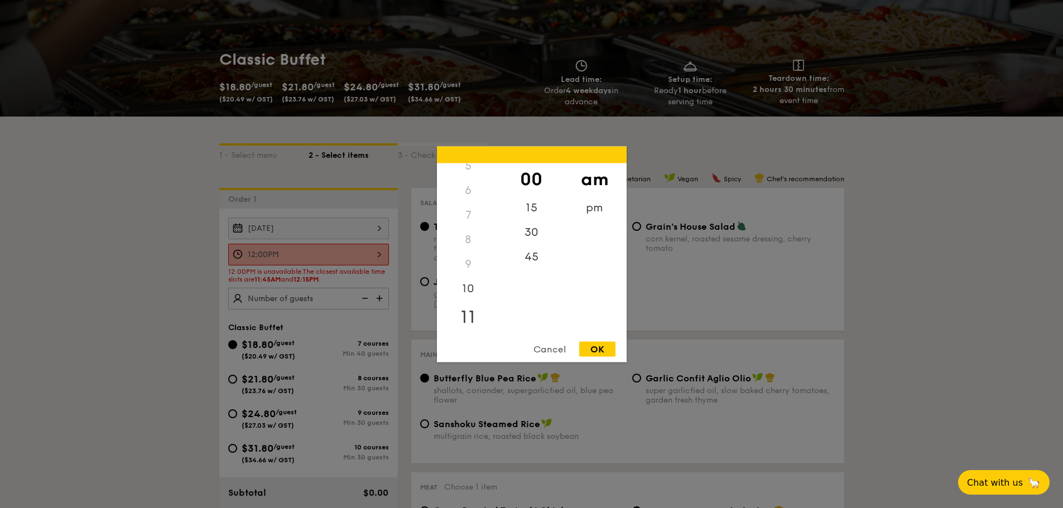
click at [470, 321] on div "11" at bounding box center [468, 317] width 63 height 32
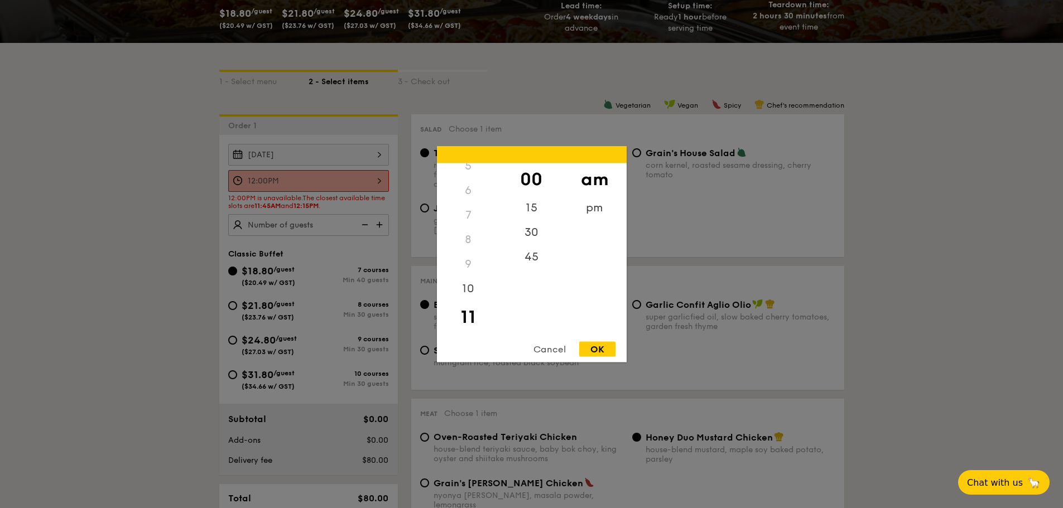
scroll to position [223, 0]
click at [529, 260] on div "45" at bounding box center [531, 260] width 63 height 32
click at [597, 353] on div "OK" at bounding box center [597, 349] width 36 height 15
type input "11:45AM"
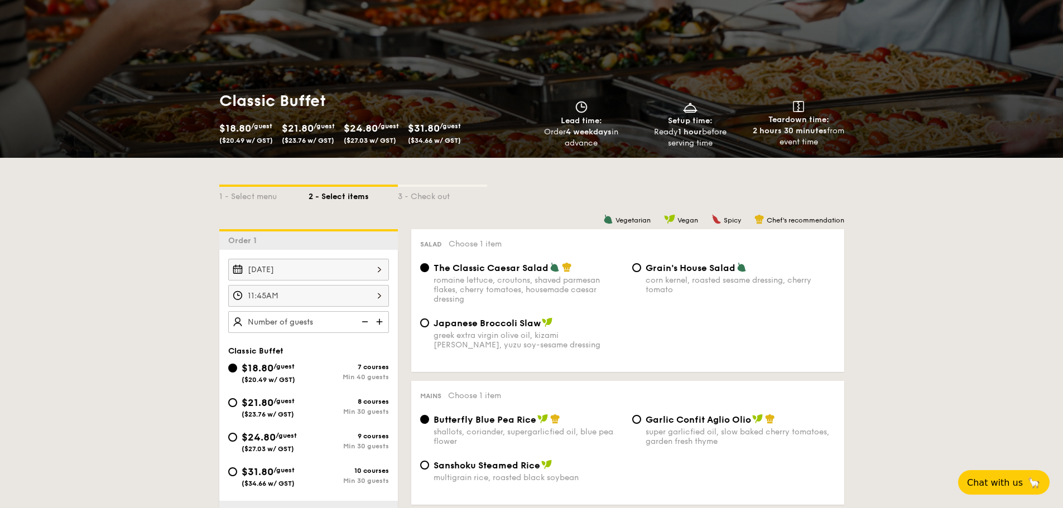
scroll to position [112, 0]
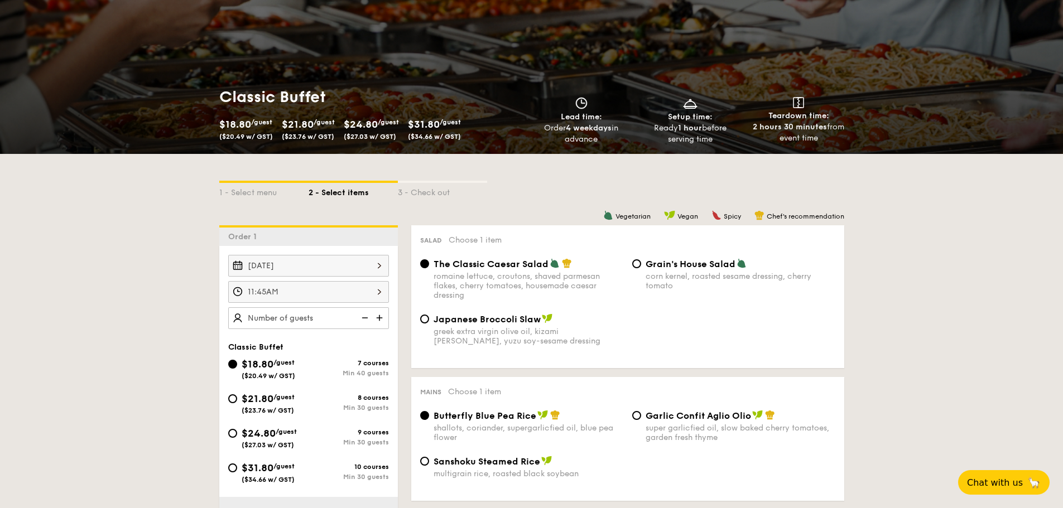
click at [378, 317] on img at bounding box center [380, 318] width 17 height 21
click at [367, 320] on img at bounding box center [364, 318] width 17 height 21
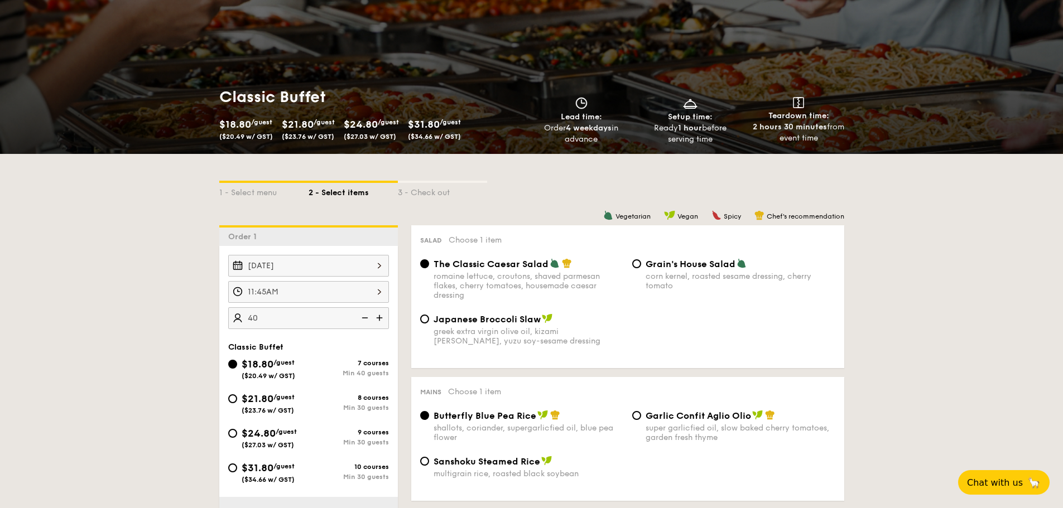
click at [278, 317] on input "40" at bounding box center [308, 319] width 161 height 22
type input "40 guests"
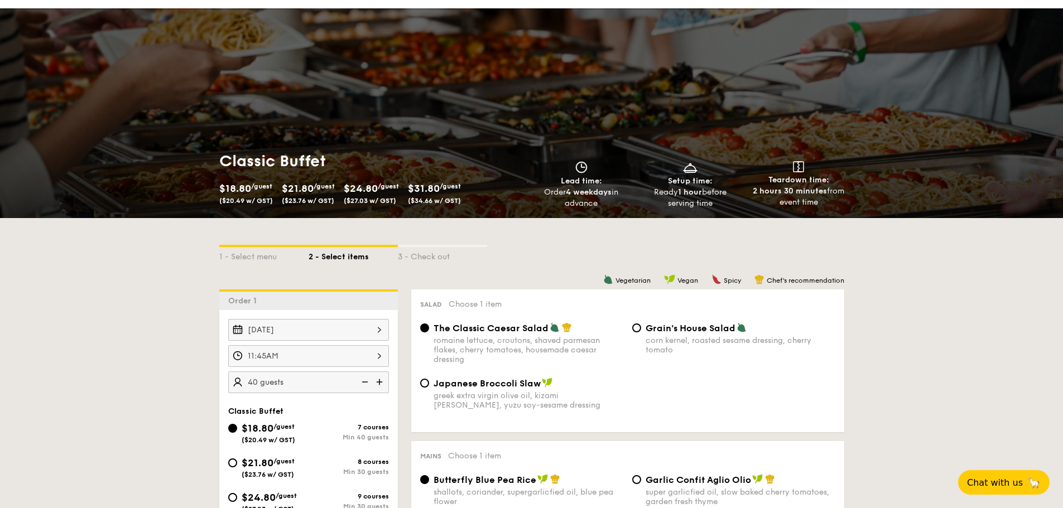
scroll to position [0, 0]
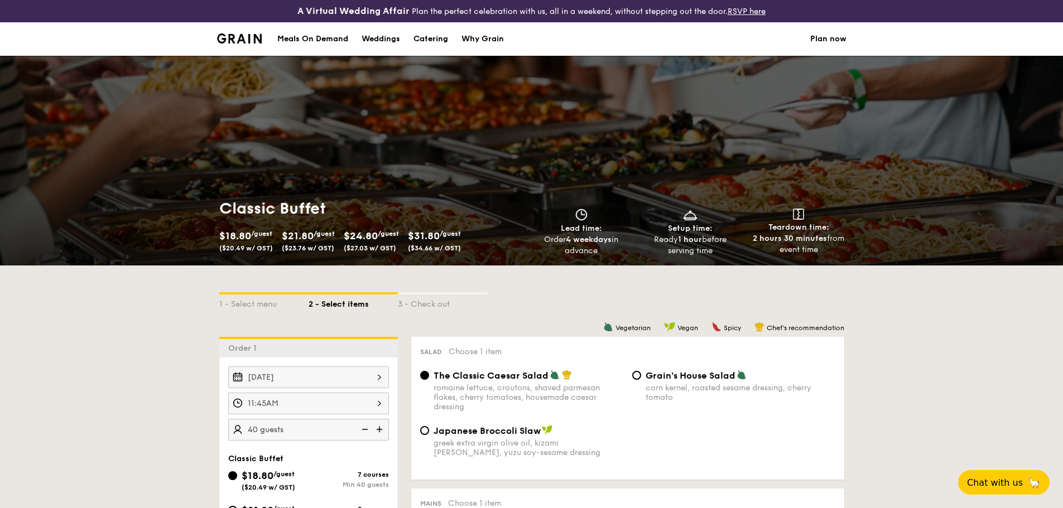
click at [429, 300] on div "3 - Check out" at bounding box center [442, 303] width 89 height 16
select select
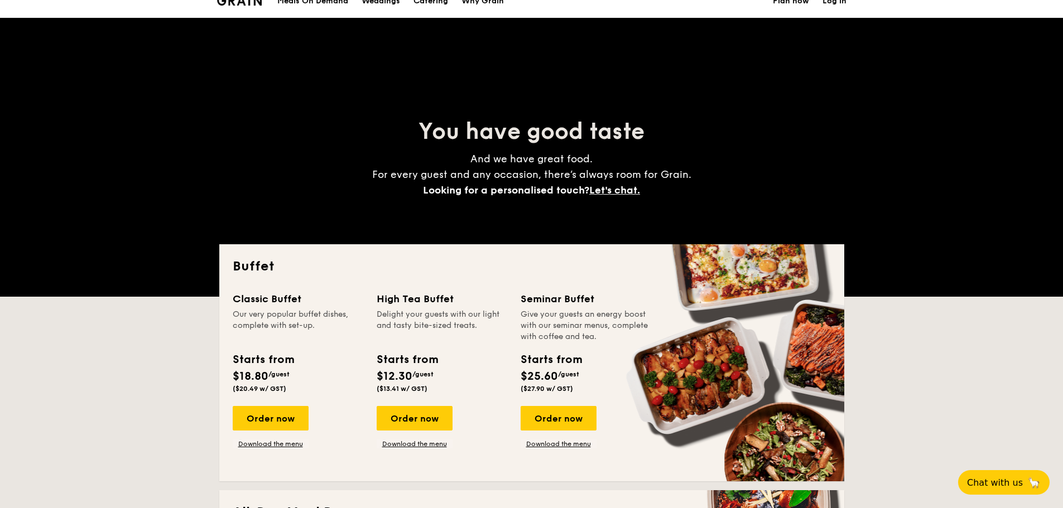
scroll to position [56, 0]
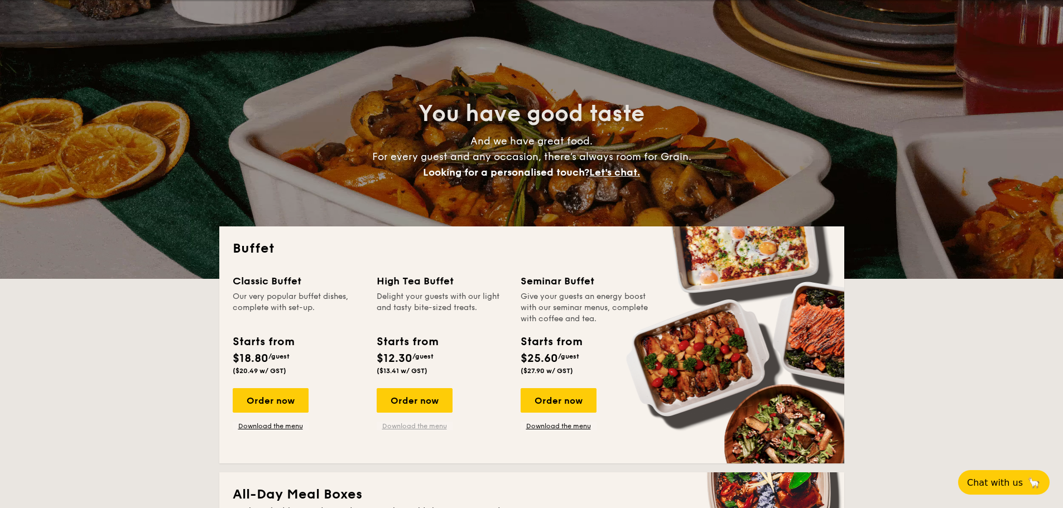
click at [403, 426] on link "Download the menu" at bounding box center [415, 426] width 76 height 9
